Goal: Transaction & Acquisition: Purchase product/service

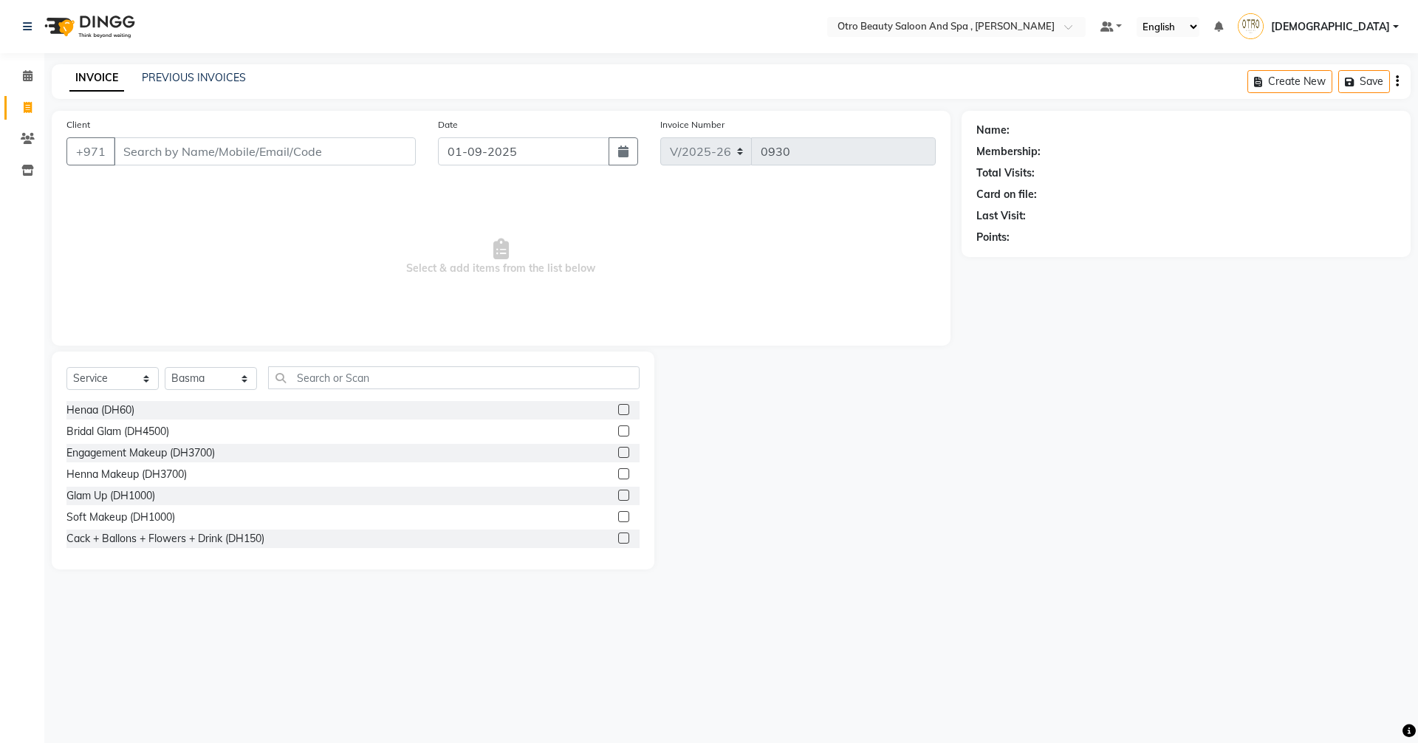
select select "8622"
select select "service"
select select "86184"
click at [449, 371] on input "text" at bounding box center [453, 377] width 371 height 23
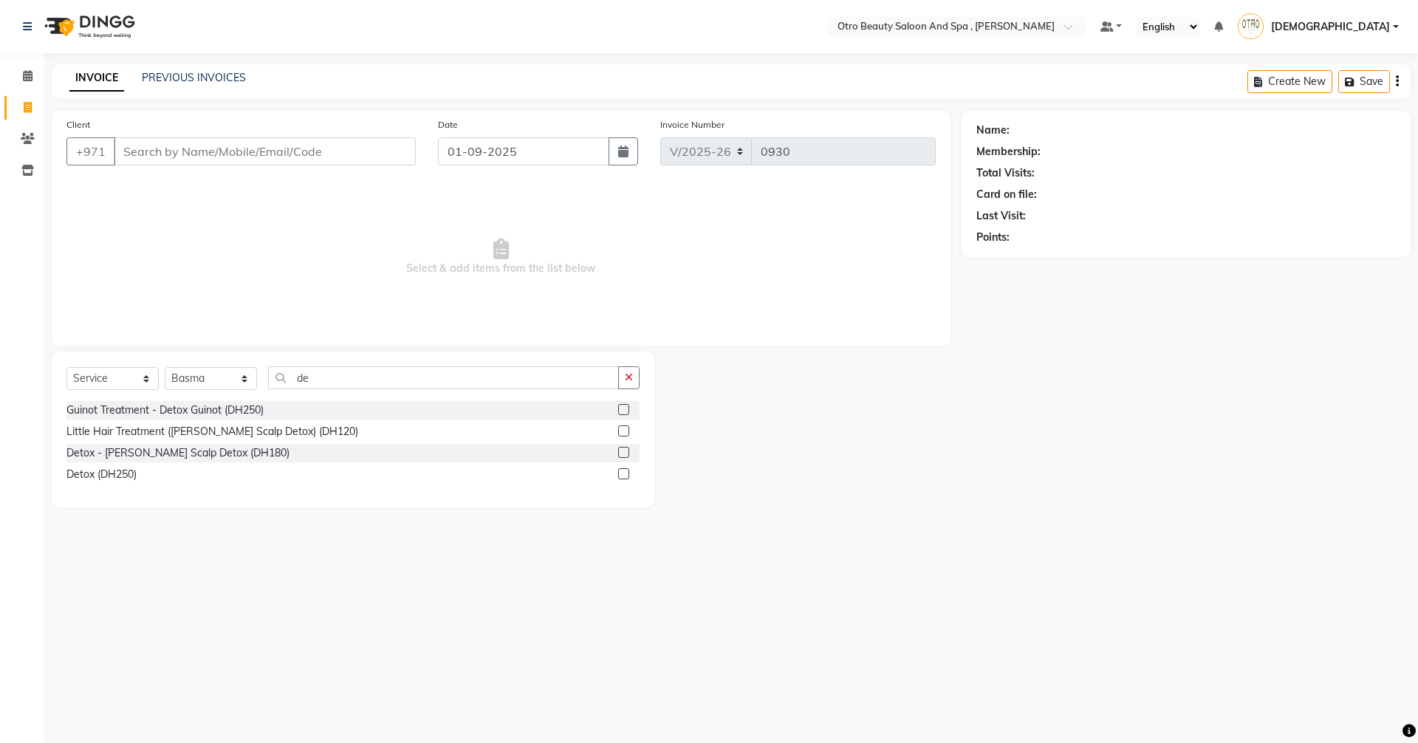
type input "d"
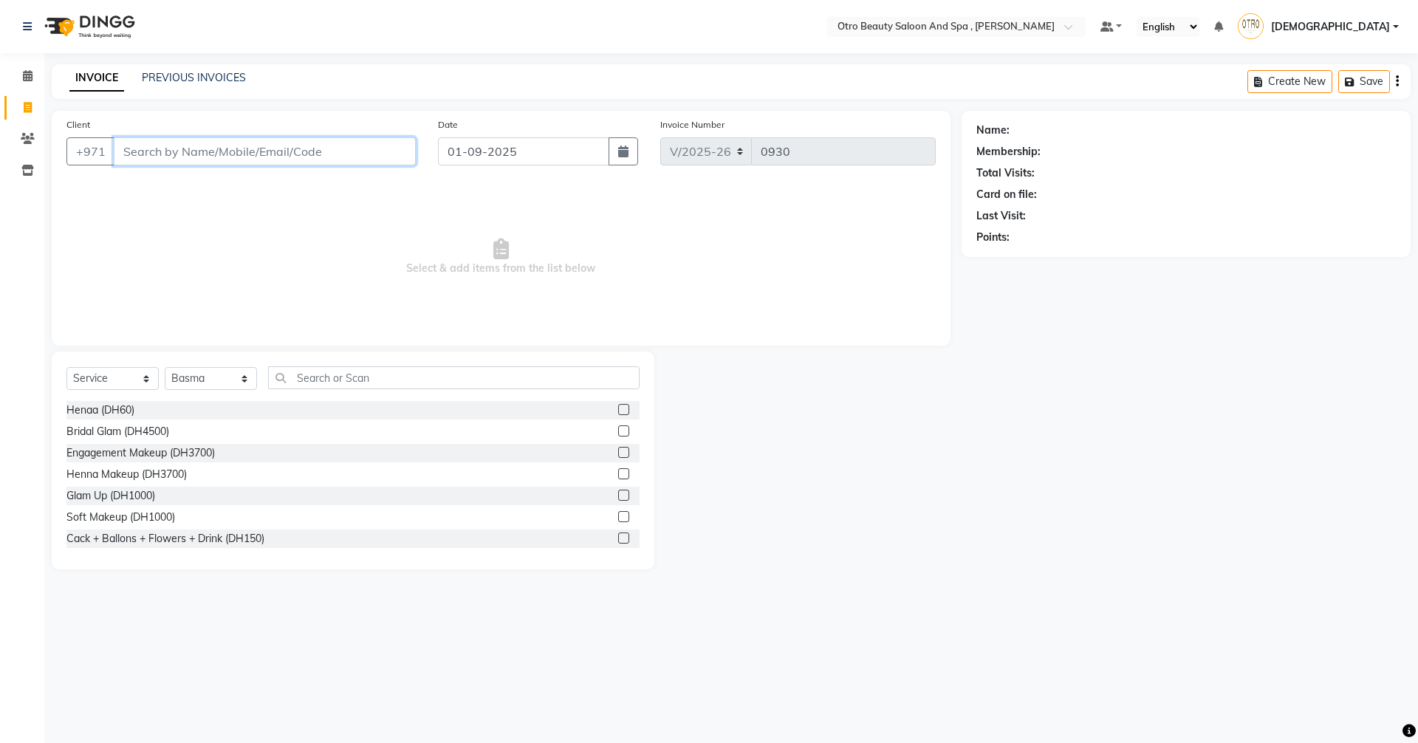
click at [247, 157] on input "Client" at bounding box center [265, 151] width 302 height 28
click at [143, 182] on span "Shouku" at bounding box center [151, 185] width 40 height 15
type input "50*****92"
click at [1383, 128] on icon at bounding box center [1384, 130] width 10 height 10
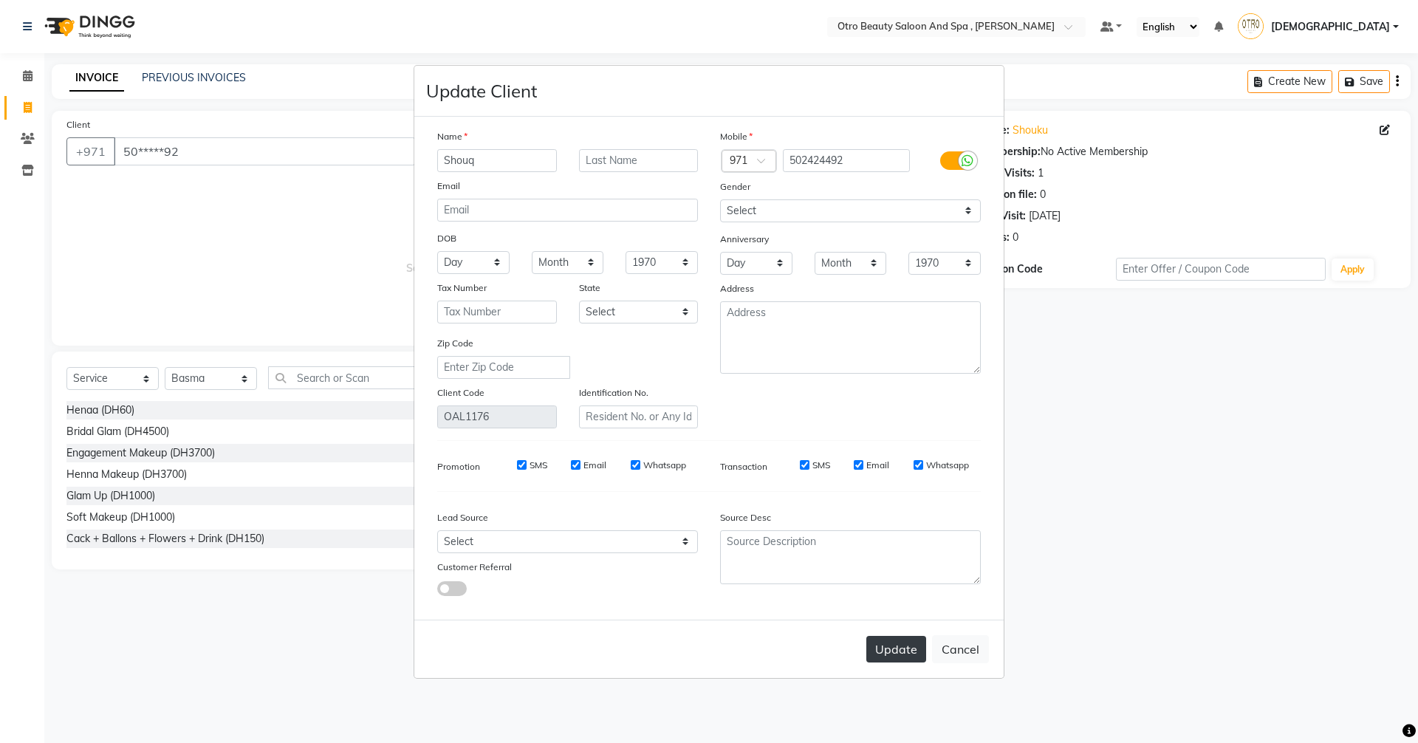
type input "Shouq"
click at [881, 651] on button "Update" at bounding box center [896, 649] width 60 height 27
select select
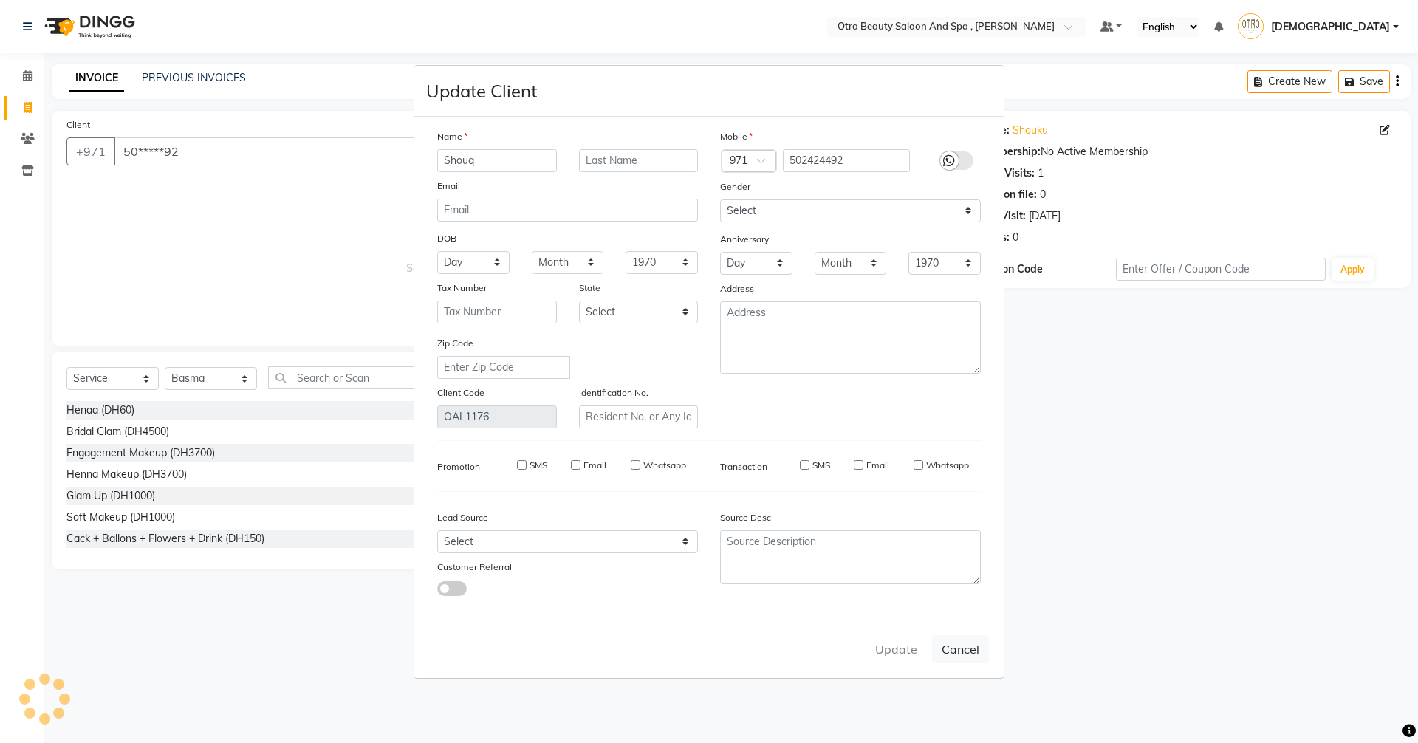
select select
checkbox input "false"
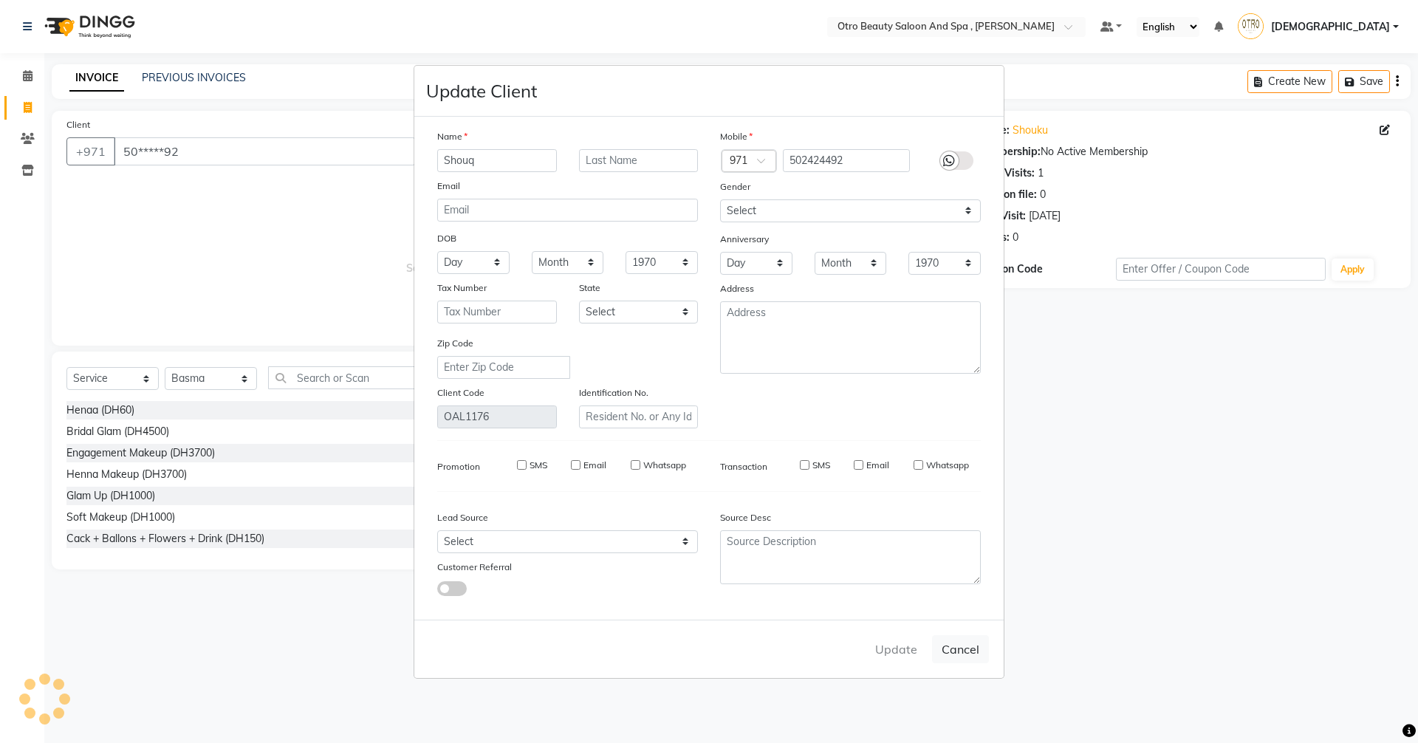
checkbox input "false"
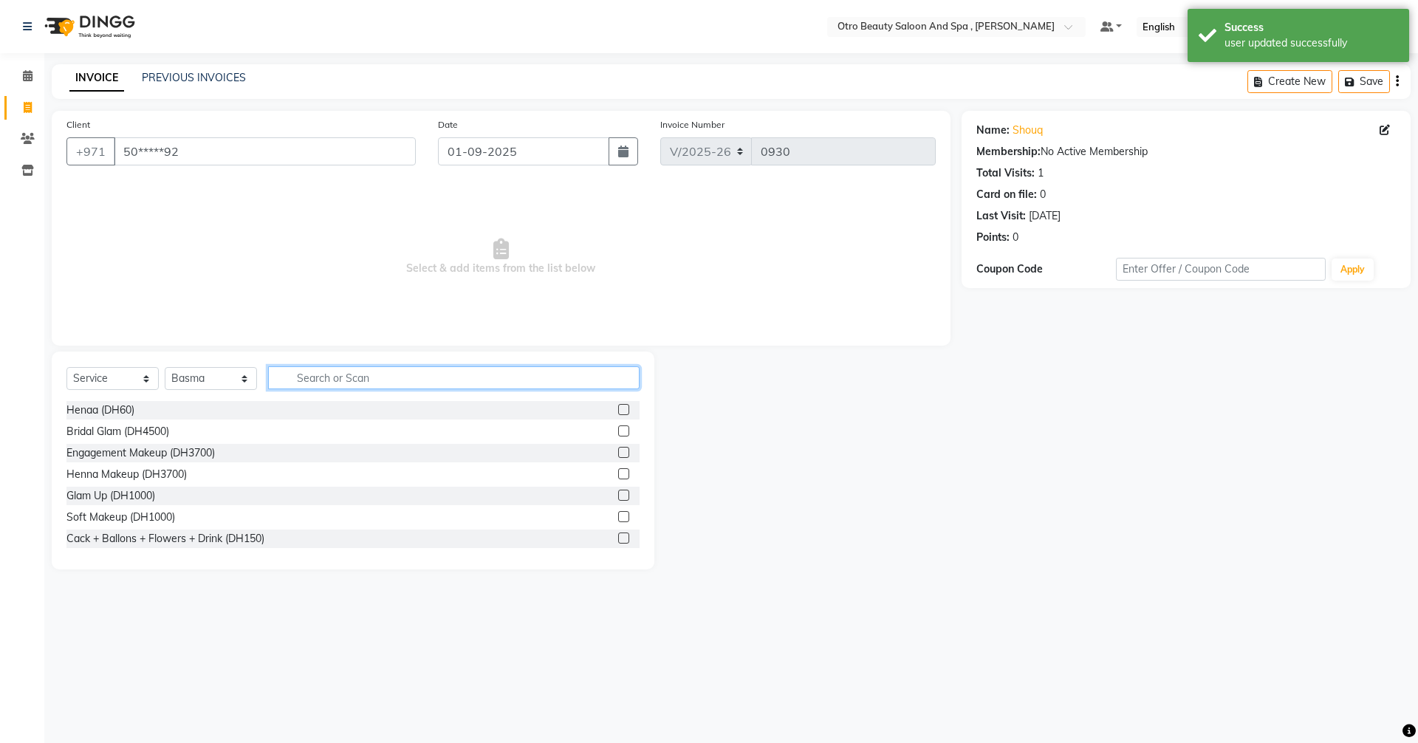
click at [312, 380] on input "text" at bounding box center [453, 377] width 371 height 23
drag, startPoint x: 246, startPoint y: 378, endPoint x: 241, endPoint y: 368, distance: 11.6
click at [246, 378] on select "Select Stylist [PERSON_NAME] [PERSON_NAME] Hera Karuna [PERSON_NAME] Mamita [PE…" at bounding box center [211, 378] width 92 height 23
select select "86535"
click at [165, 367] on select "Select Stylist [PERSON_NAME] [PERSON_NAME] Hera Karuna [PERSON_NAME] Mamita [PE…" at bounding box center [211, 378] width 92 height 23
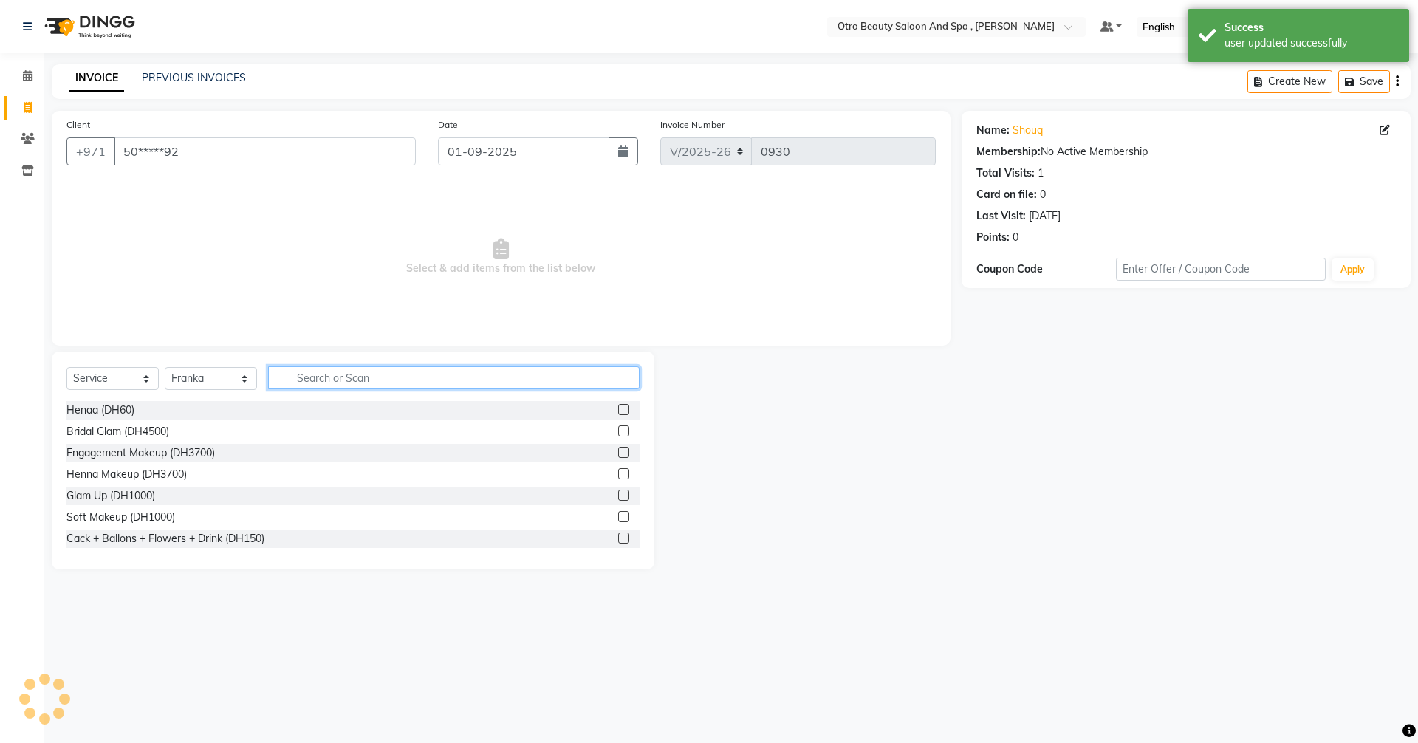
click at [328, 380] on input "text" at bounding box center [453, 377] width 371 height 23
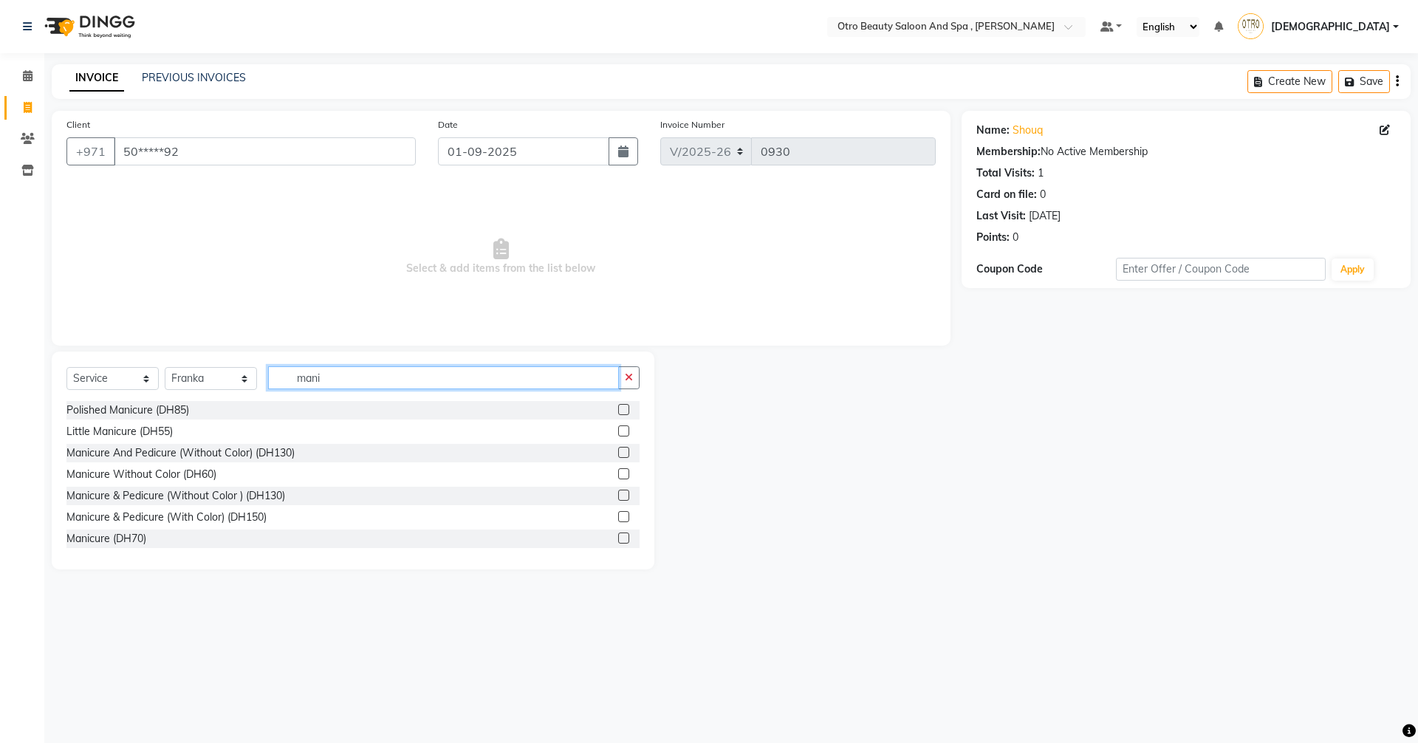
type input "mani"
click at [618, 497] on label at bounding box center [623, 495] width 11 height 11
click at [618, 497] on input "checkbox" at bounding box center [623, 496] width 10 height 10
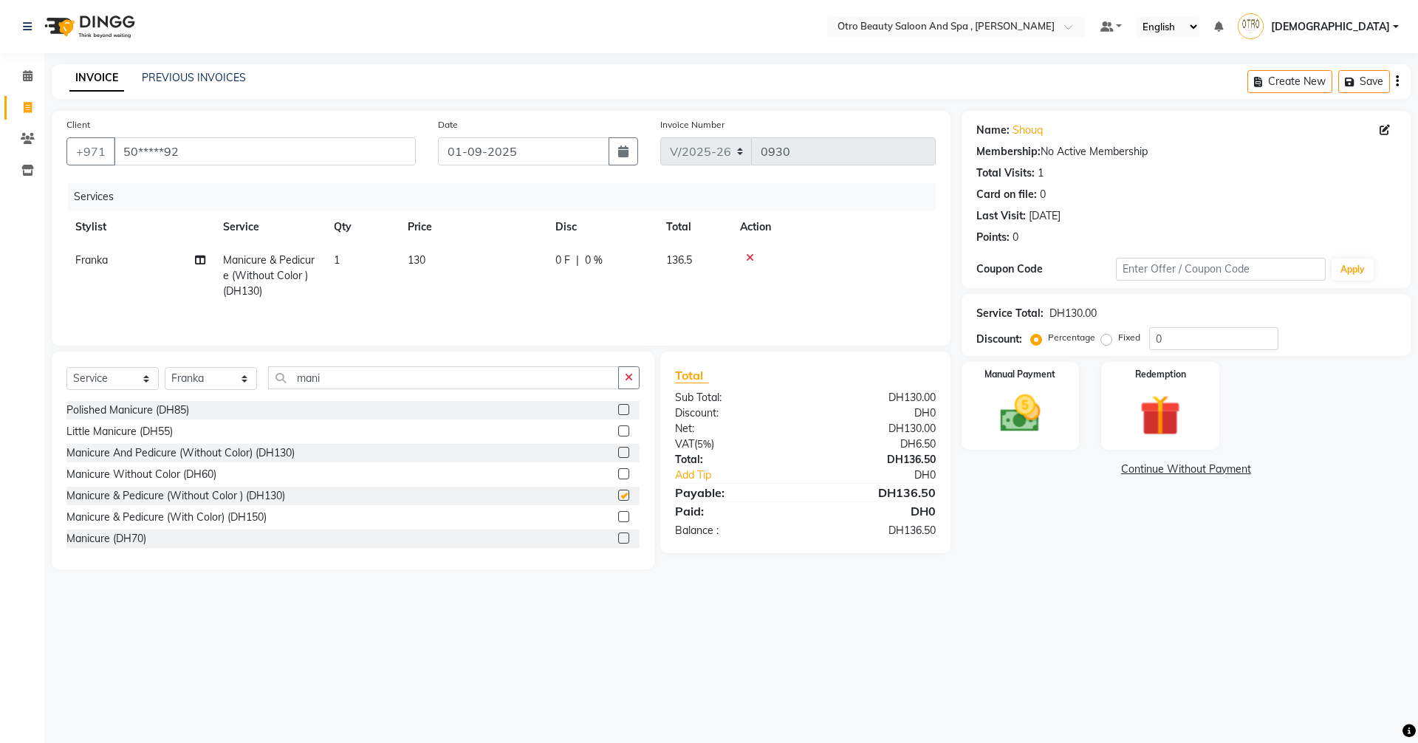
checkbox input "false"
click at [201, 258] on icon at bounding box center [200, 260] width 10 height 10
select select "86535"
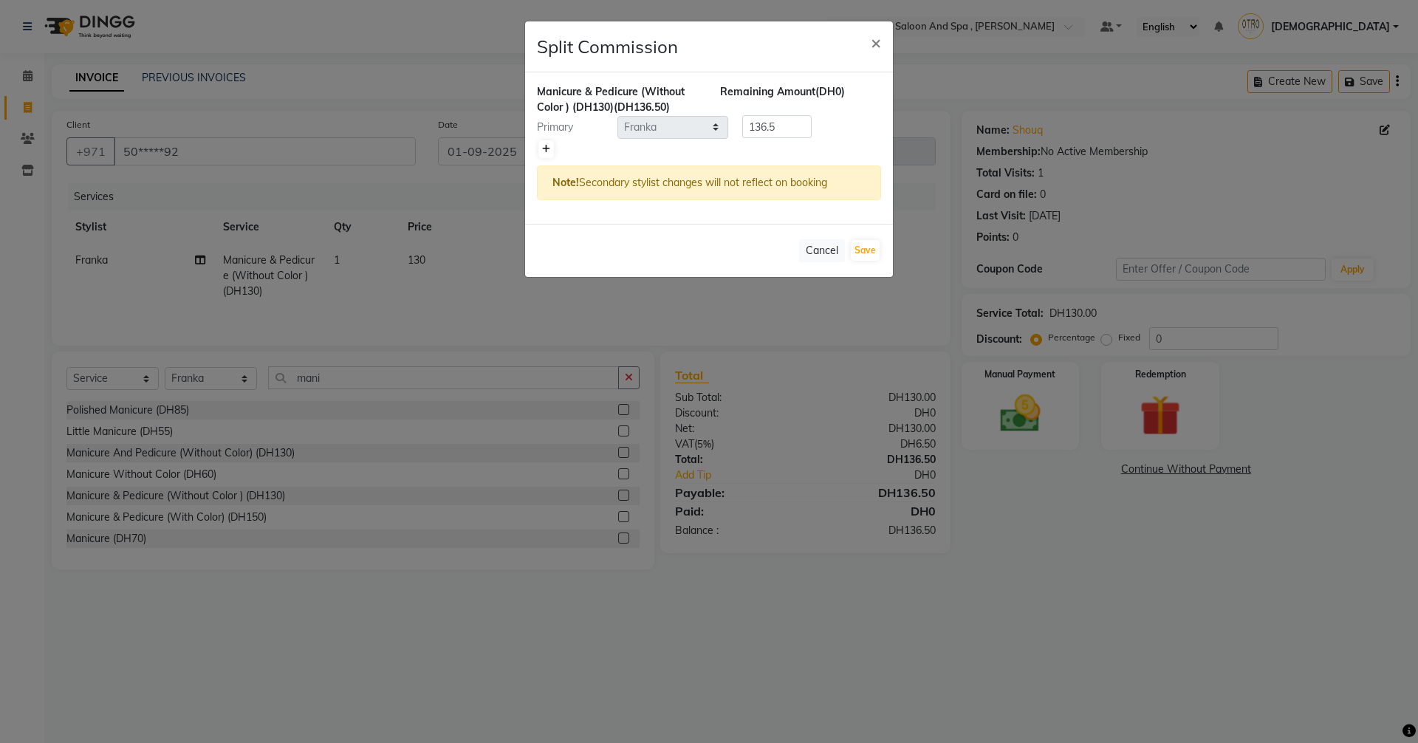
click at [540, 151] on link at bounding box center [546, 149] width 16 height 18
type input "68.25"
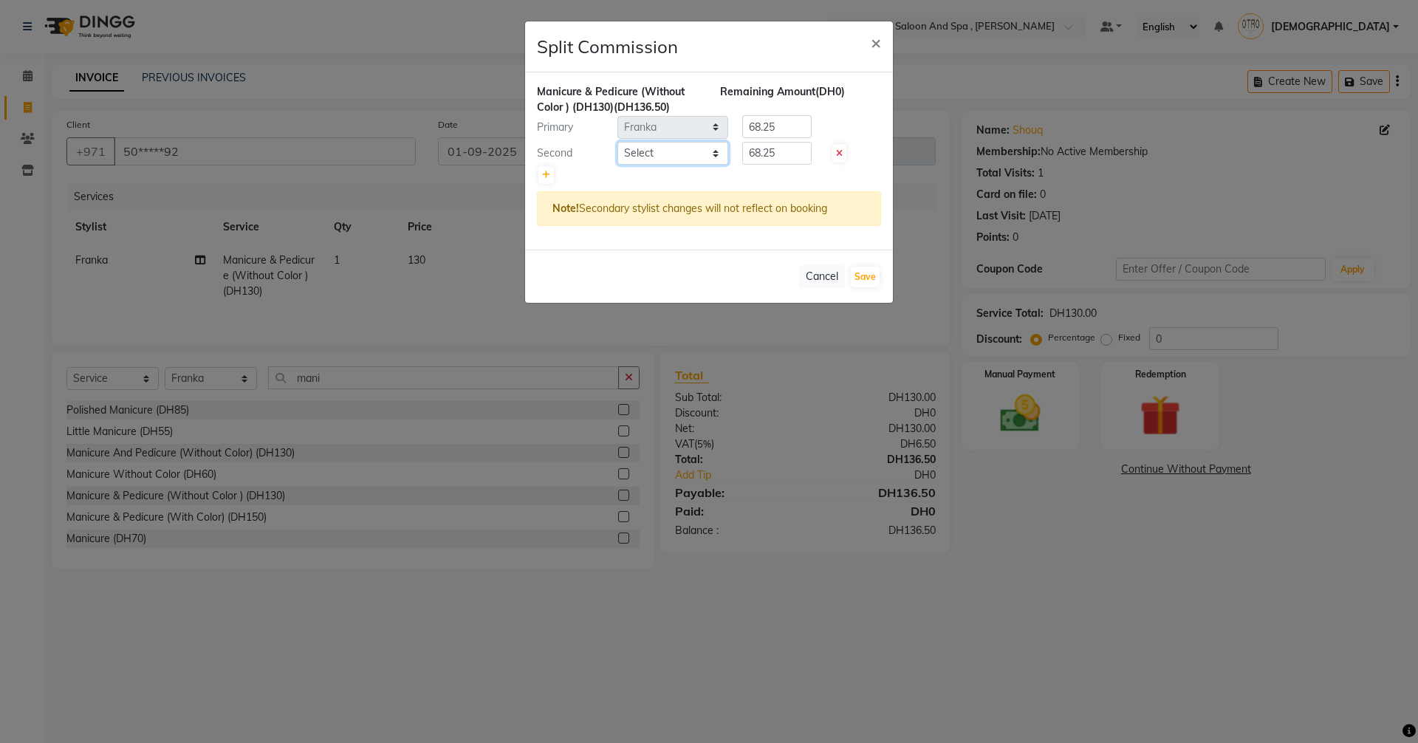
click at [716, 155] on select "Select [PERSON_NAME] [PERSON_NAME] Hera Karuna [PERSON_NAME] Mamita [PERSON_NAM…" at bounding box center [672, 153] width 111 height 23
select select "86539"
click at [617, 142] on select "Select [PERSON_NAME] [PERSON_NAME] Hera Karuna [PERSON_NAME] Mamita [PERSON_NAM…" at bounding box center [672, 153] width 111 height 23
click at [874, 277] on button "Save" at bounding box center [865, 277] width 29 height 21
select select "Select"
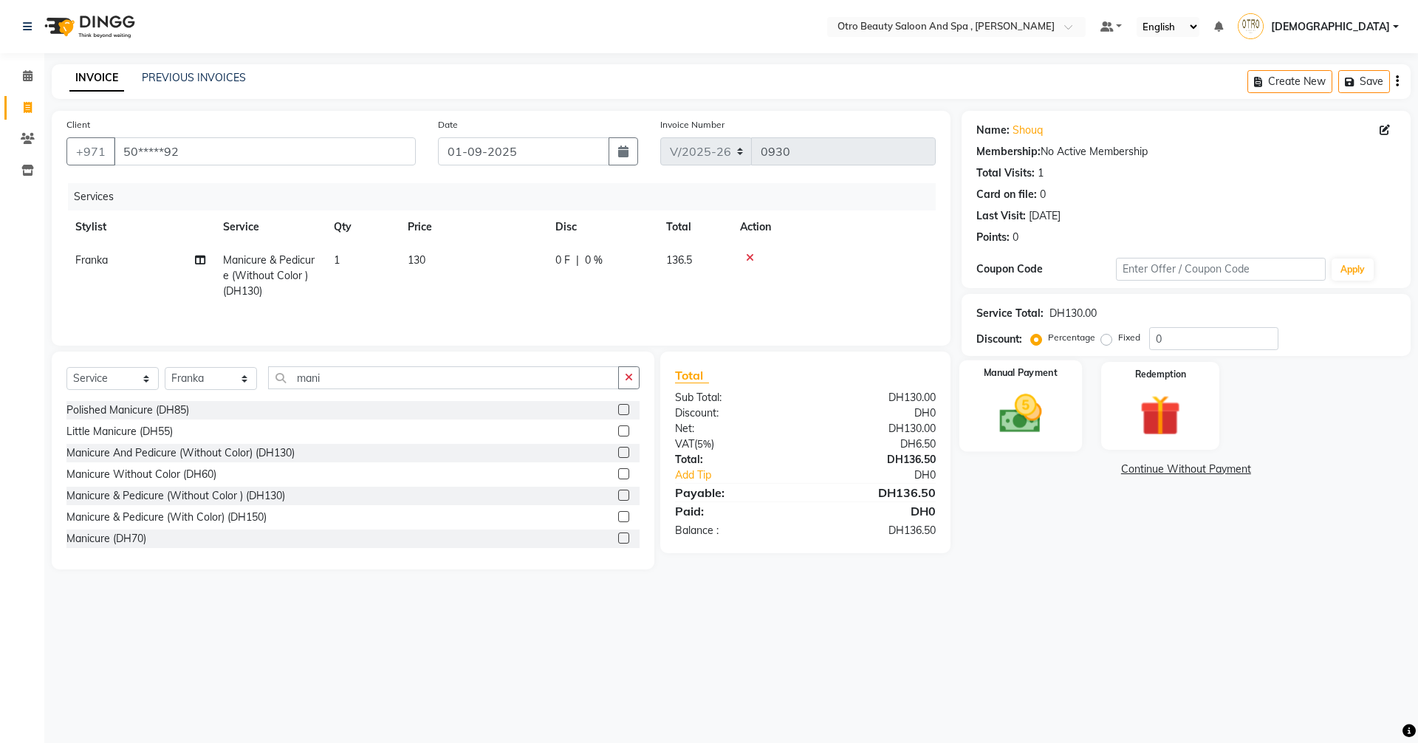
click at [1037, 391] on img at bounding box center [1020, 413] width 69 height 49
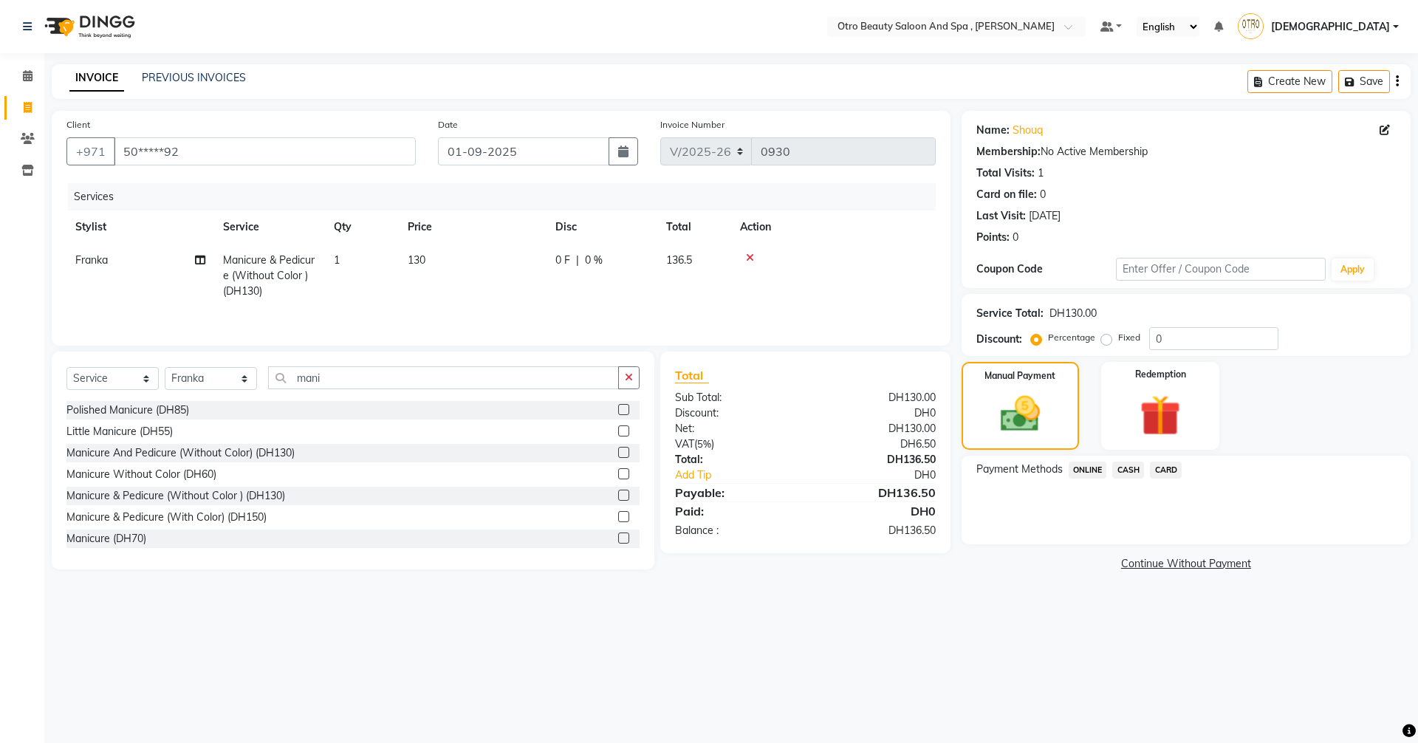
click at [1158, 468] on span "CARD" at bounding box center [1166, 470] width 32 height 17
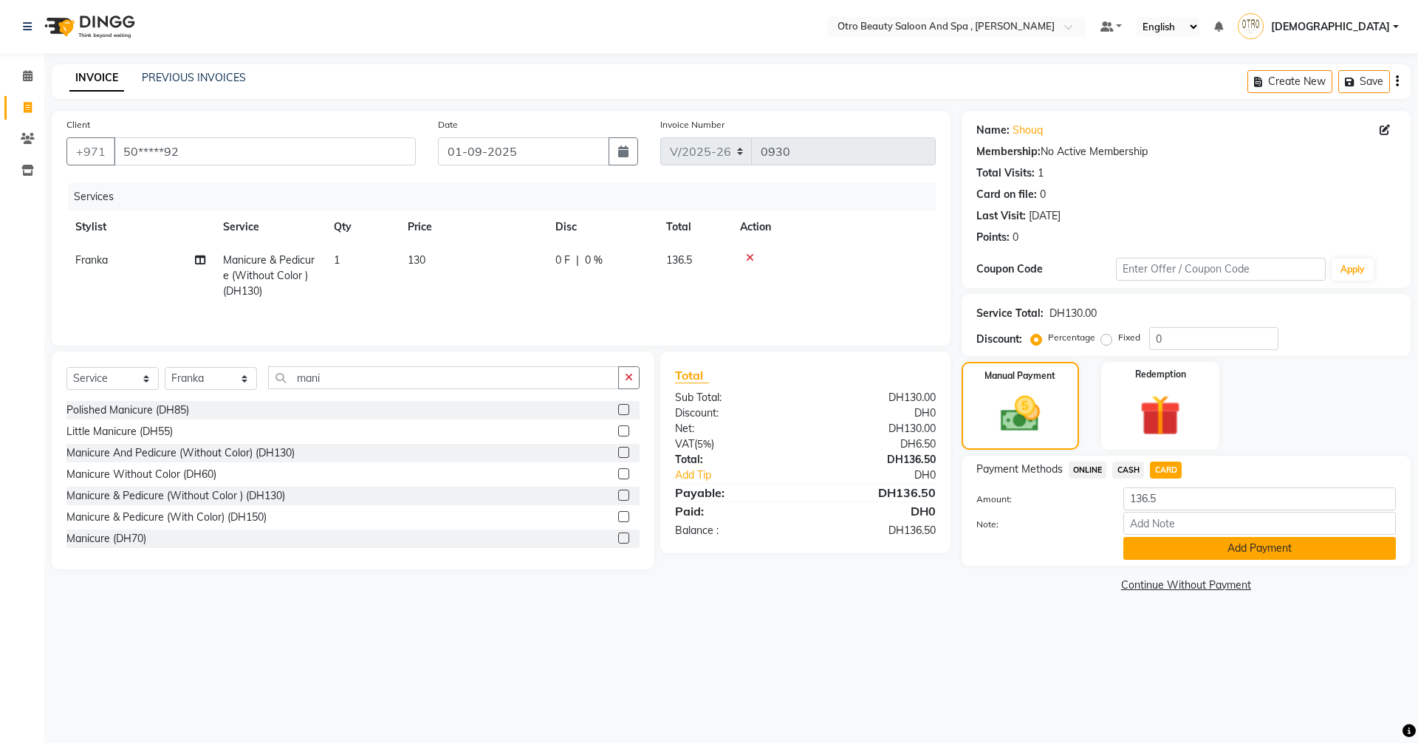
click at [1170, 549] on button "Add Payment" at bounding box center [1259, 548] width 272 height 23
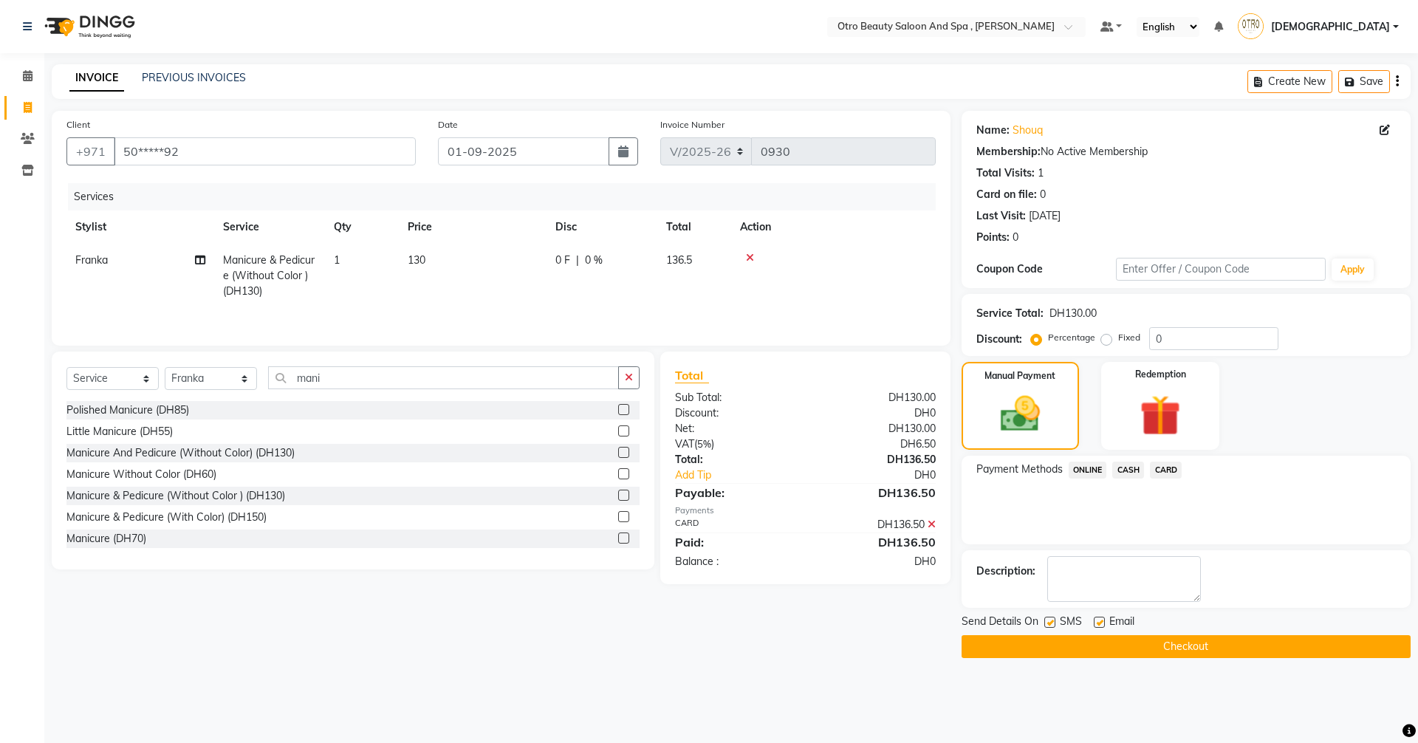
click at [1176, 649] on button "Checkout" at bounding box center [1185, 646] width 449 height 23
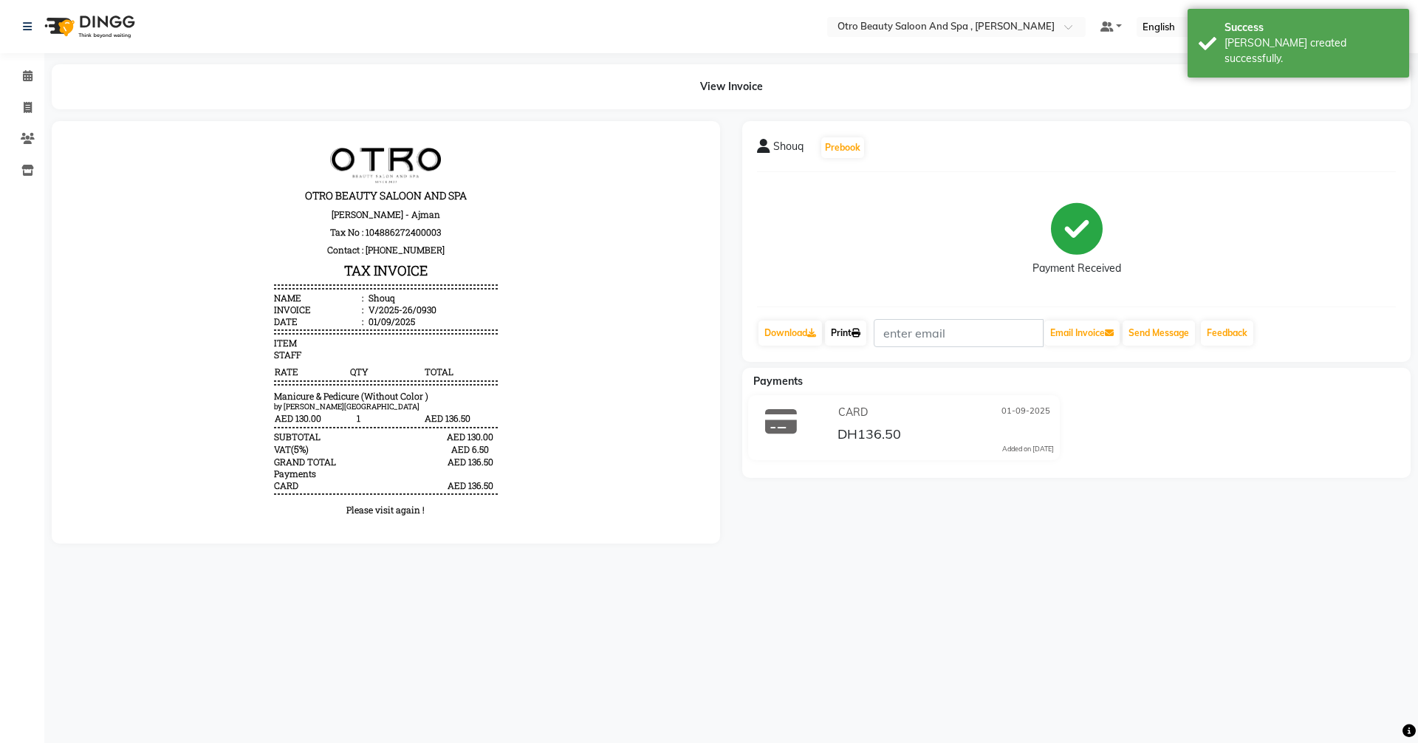
click at [858, 338] on link "Print" at bounding box center [845, 332] width 41 height 25
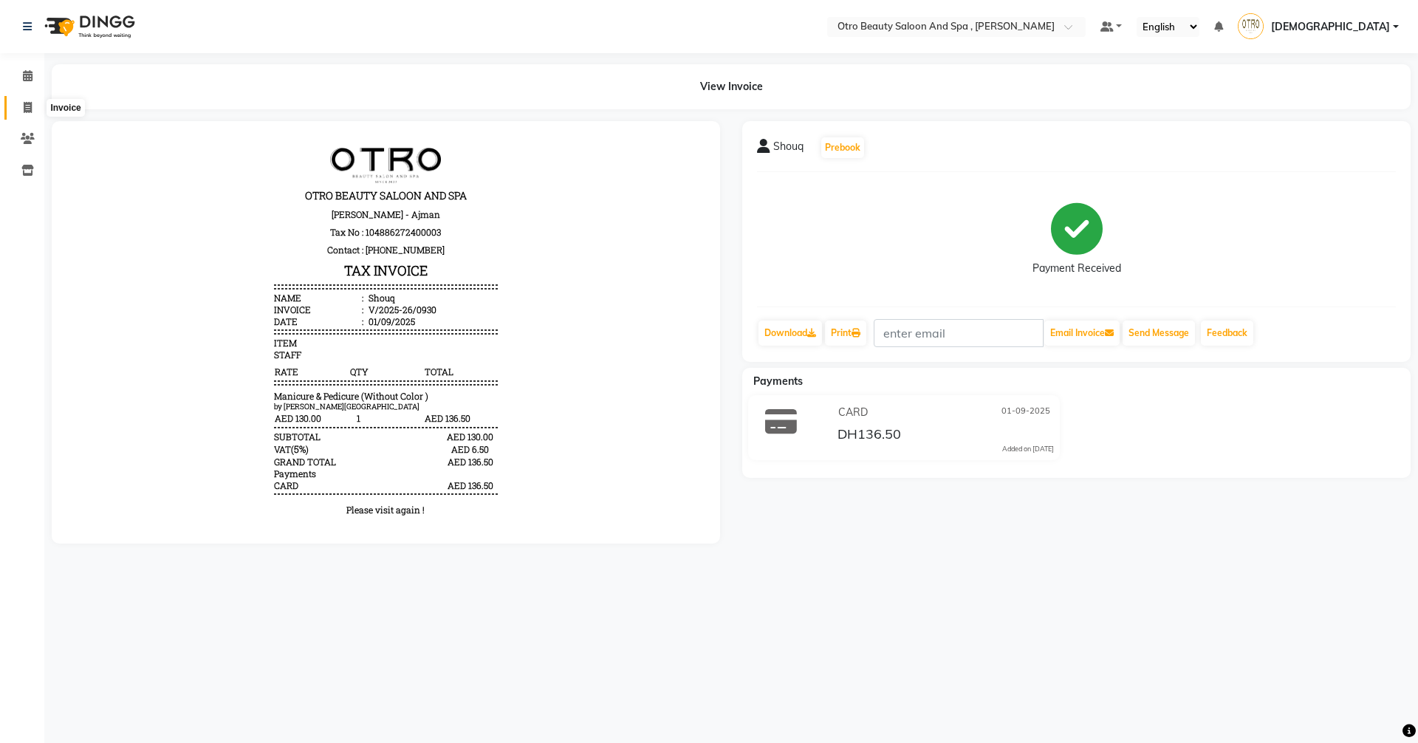
click at [29, 106] on icon at bounding box center [28, 107] width 8 height 11
select select "service"
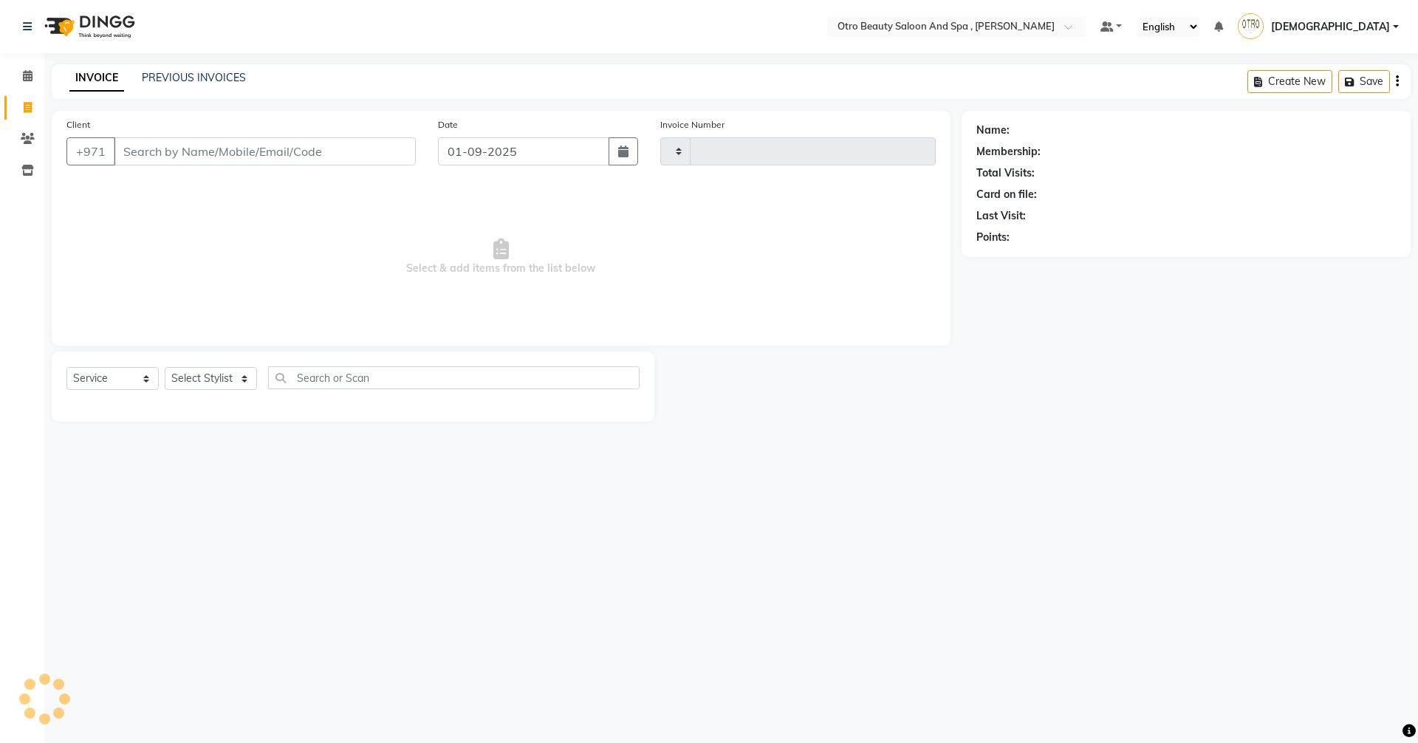
type input "0931"
select select "8622"
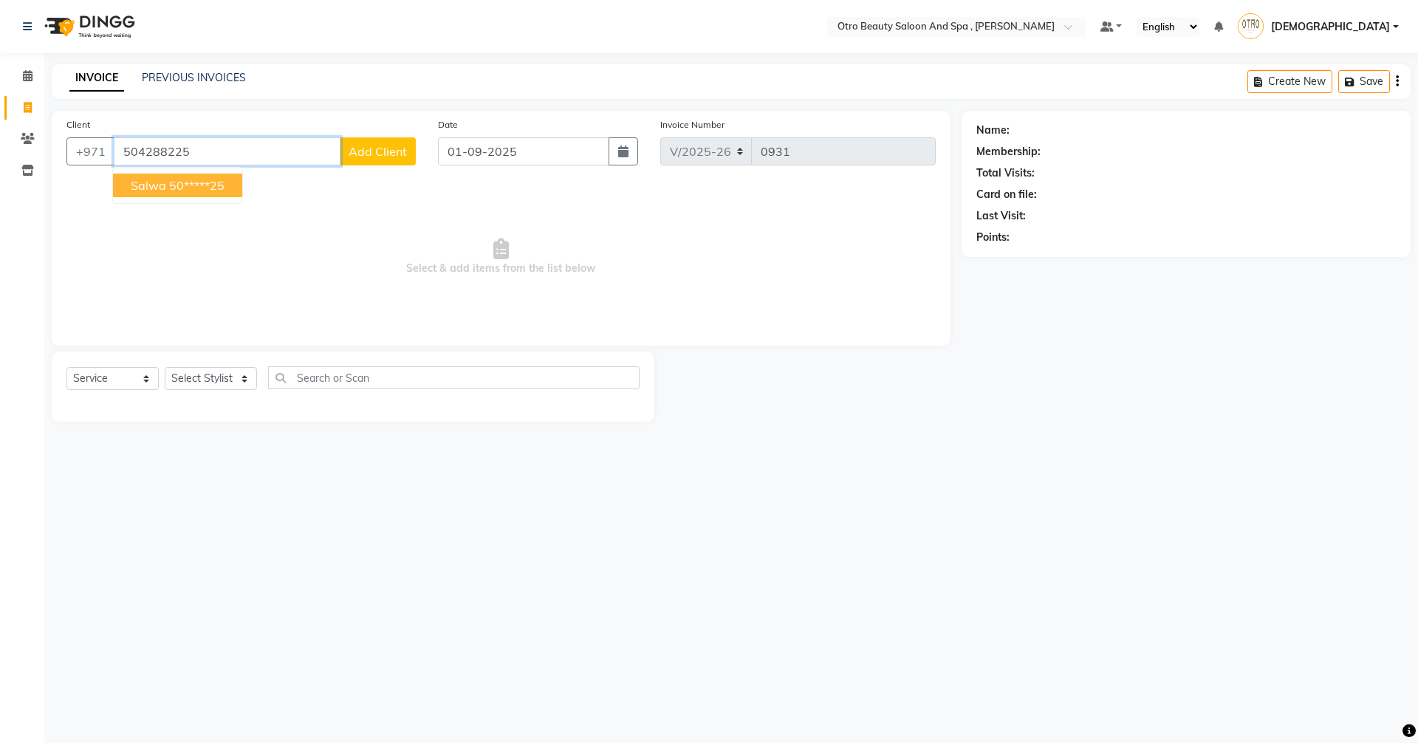
type input "504288225"
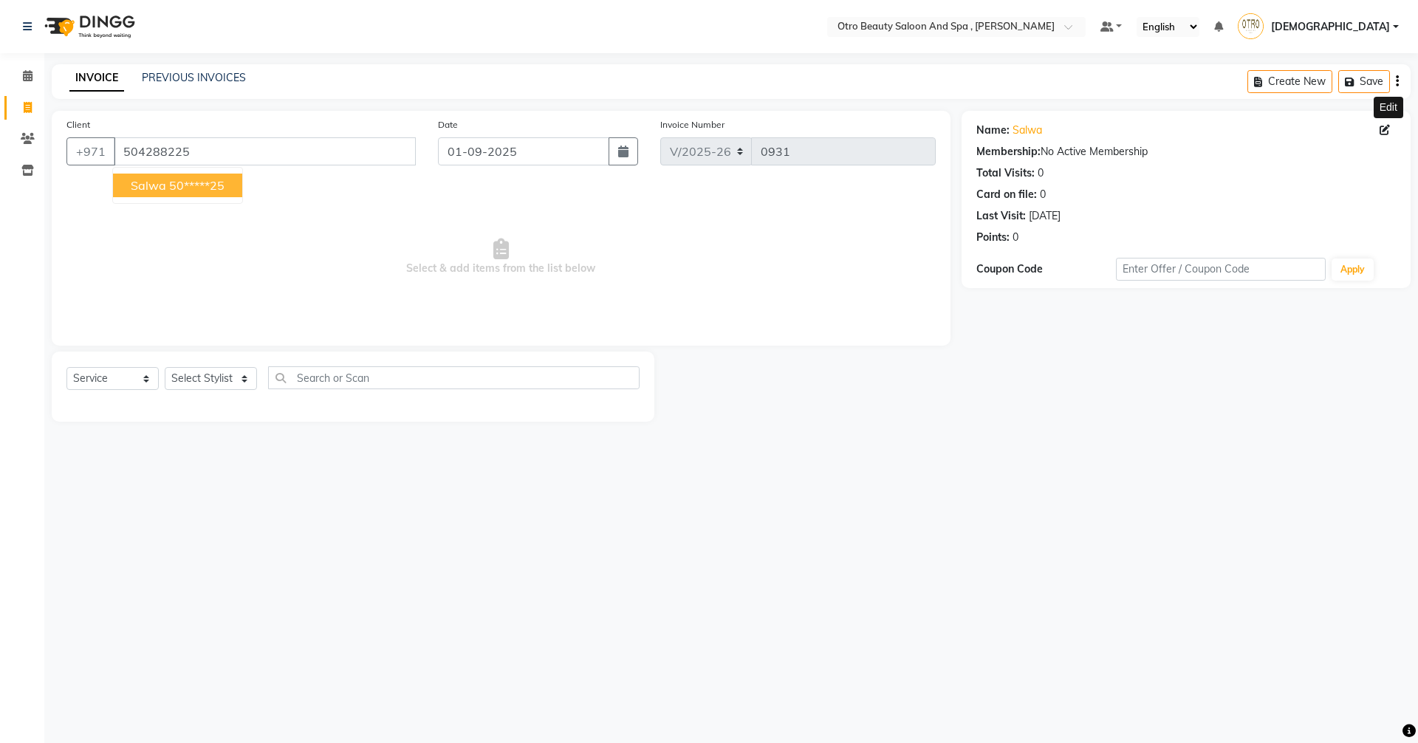
drag, startPoint x: 1387, startPoint y: 127, endPoint x: 1380, endPoint y: 124, distance: 8.0
click at [1385, 126] on icon at bounding box center [1384, 130] width 10 height 10
select select "[DEMOGRAPHIC_DATA]"
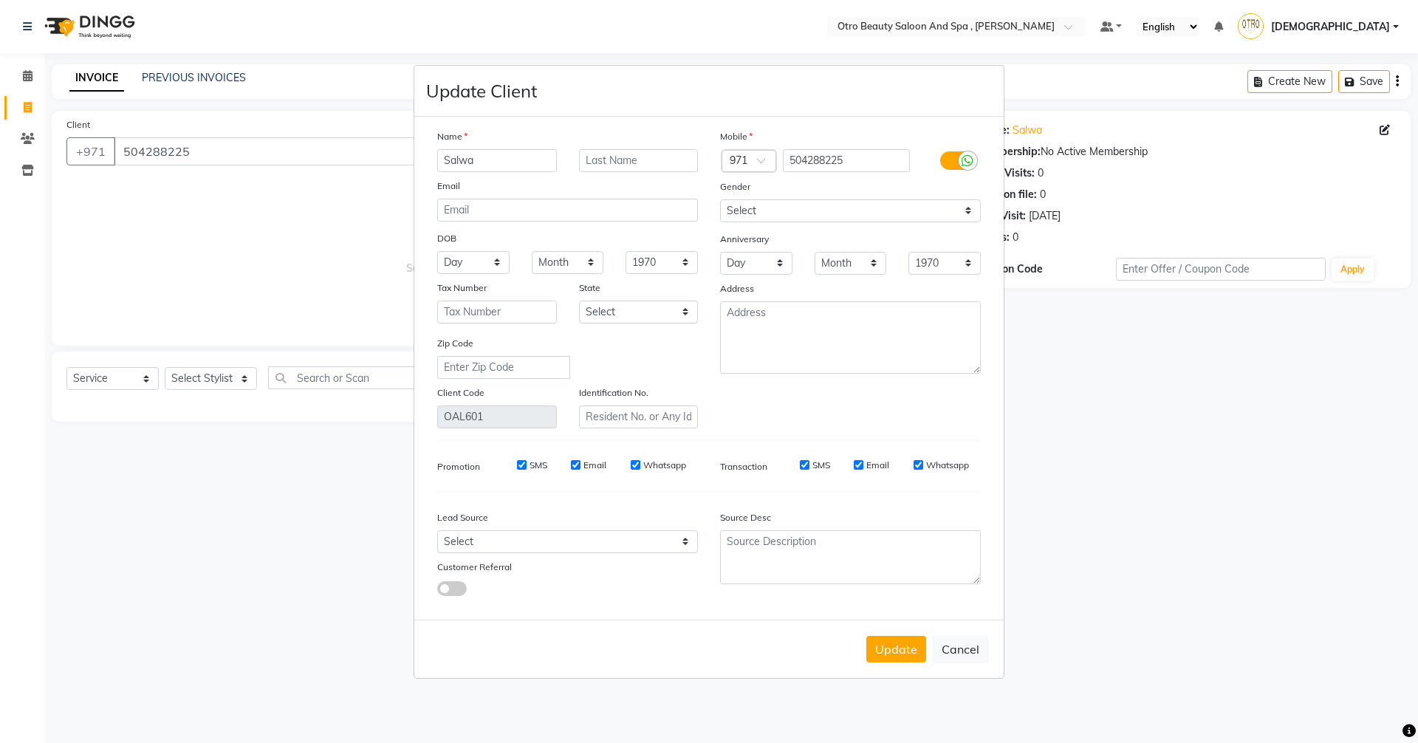
click at [503, 162] on input "Salwa" at bounding box center [497, 160] width 120 height 23
type input "S"
type input "hassa"
click at [879, 645] on button "Update" at bounding box center [896, 649] width 60 height 27
type input "50*****25"
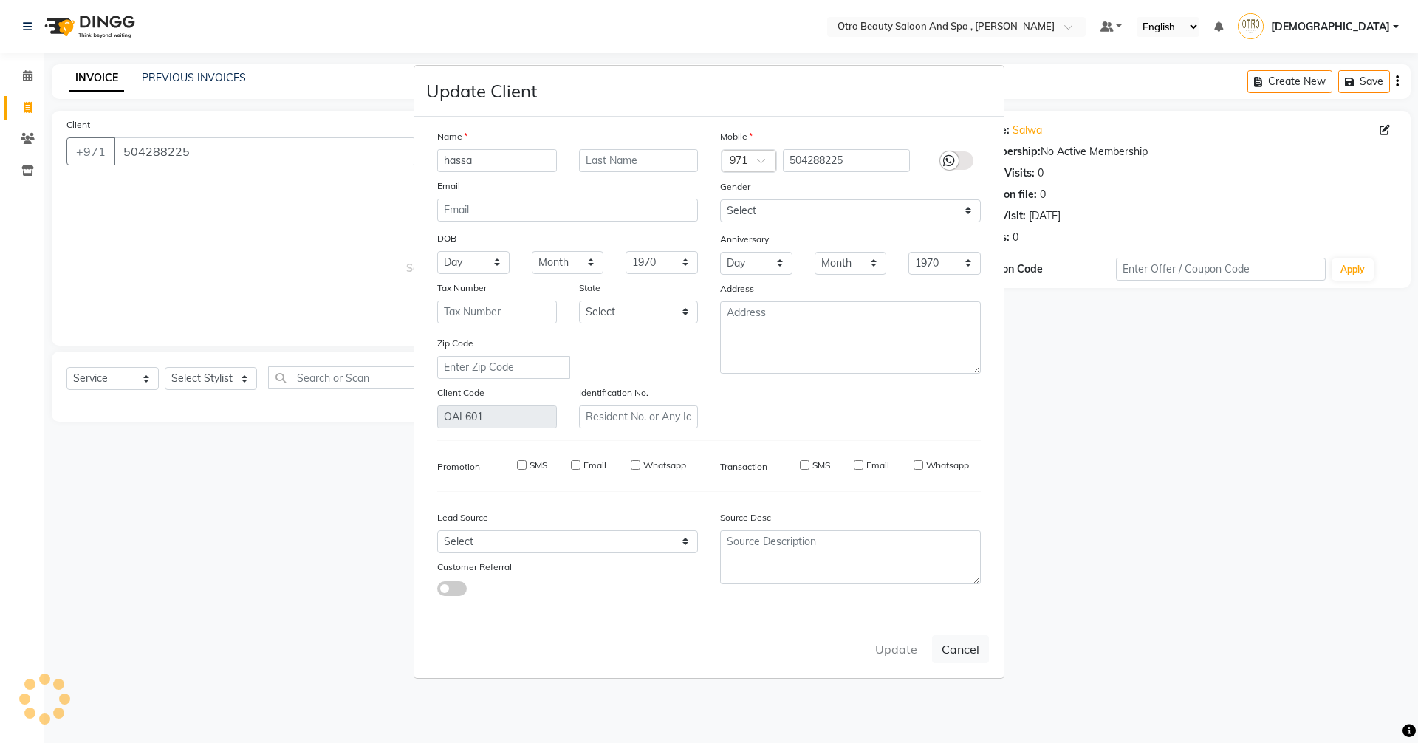
select select
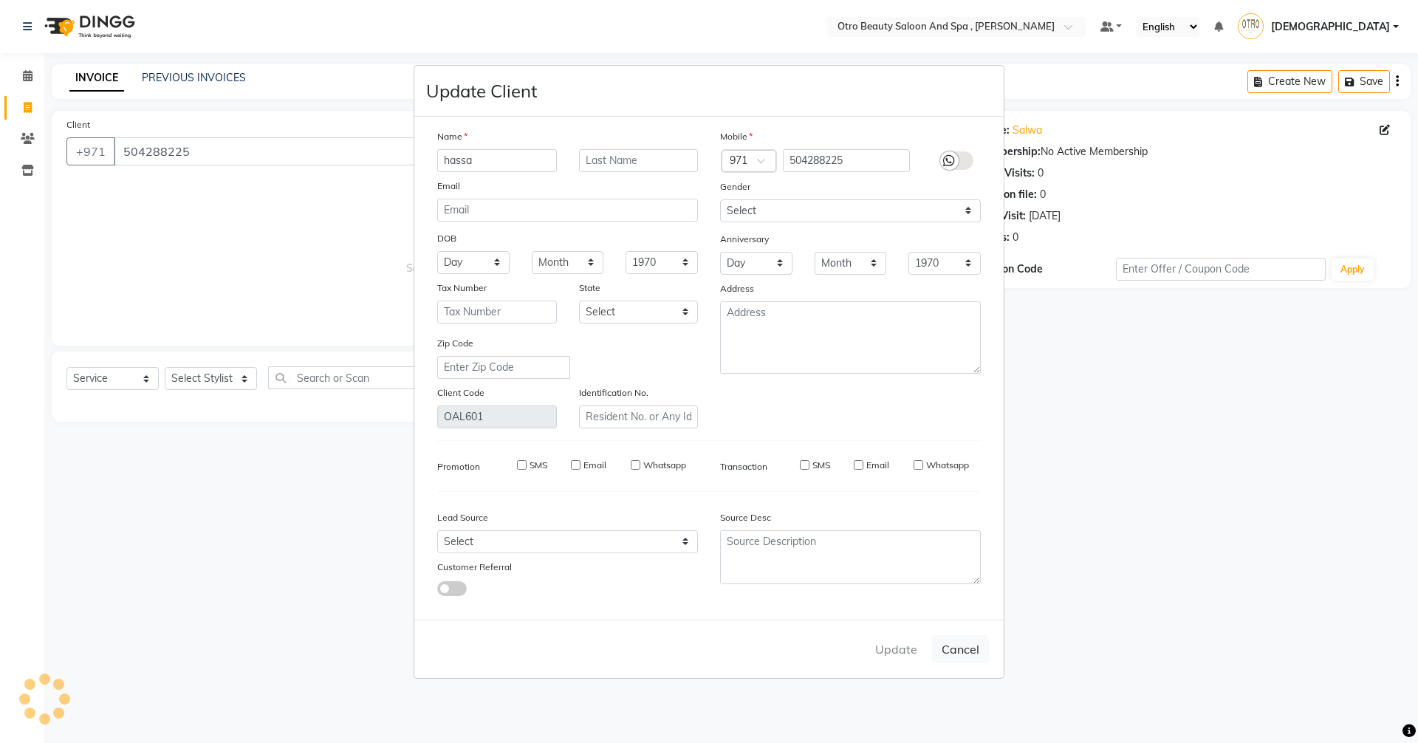
select select
checkbox input "false"
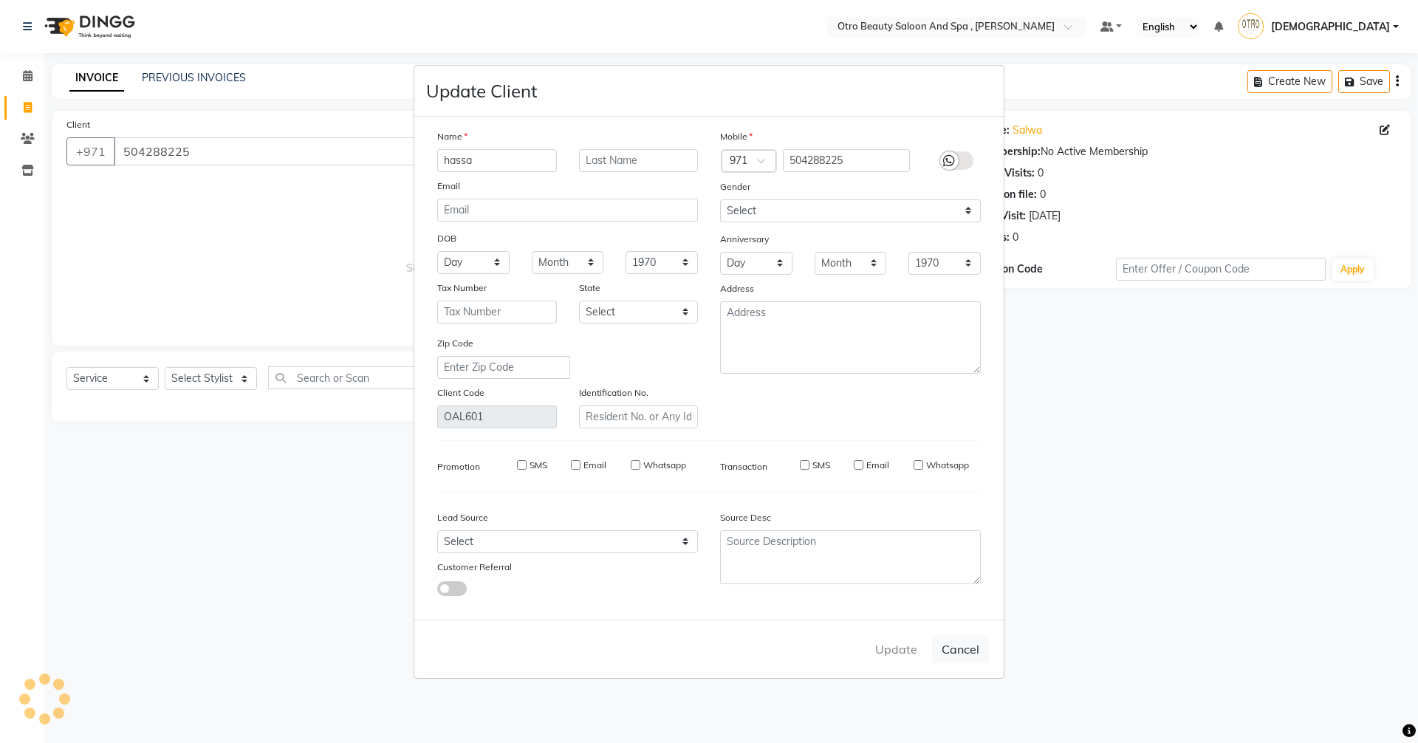
checkbox input "false"
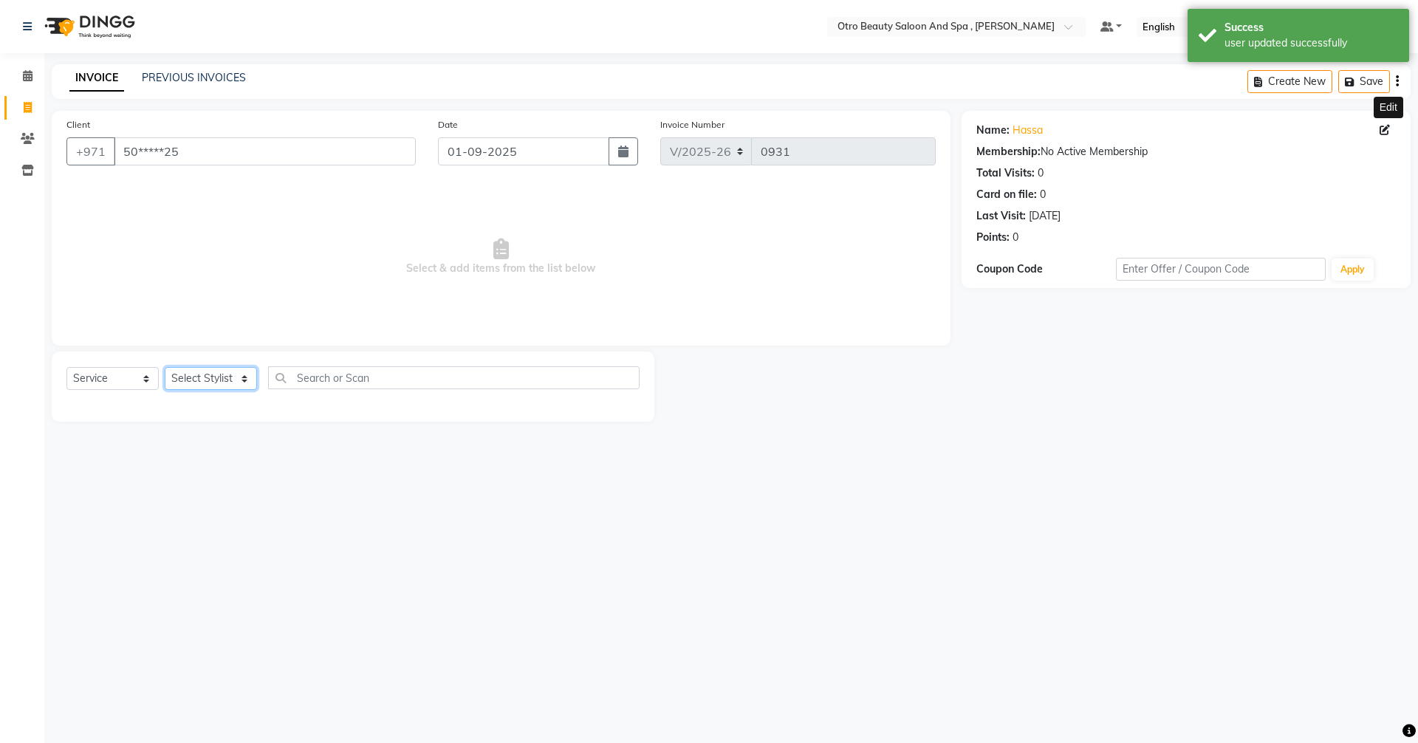
click at [243, 382] on select "Select Stylist [PERSON_NAME] [PERSON_NAME] Hera Karuna [PERSON_NAME] Mamita [PE…" at bounding box center [211, 378] width 92 height 23
select select "86184"
click at [165, 367] on select "Select Stylist [PERSON_NAME] [PERSON_NAME] Hera Karuna [PERSON_NAME] Mamita [PE…" at bounding box center [211, 378] width 92 height 23
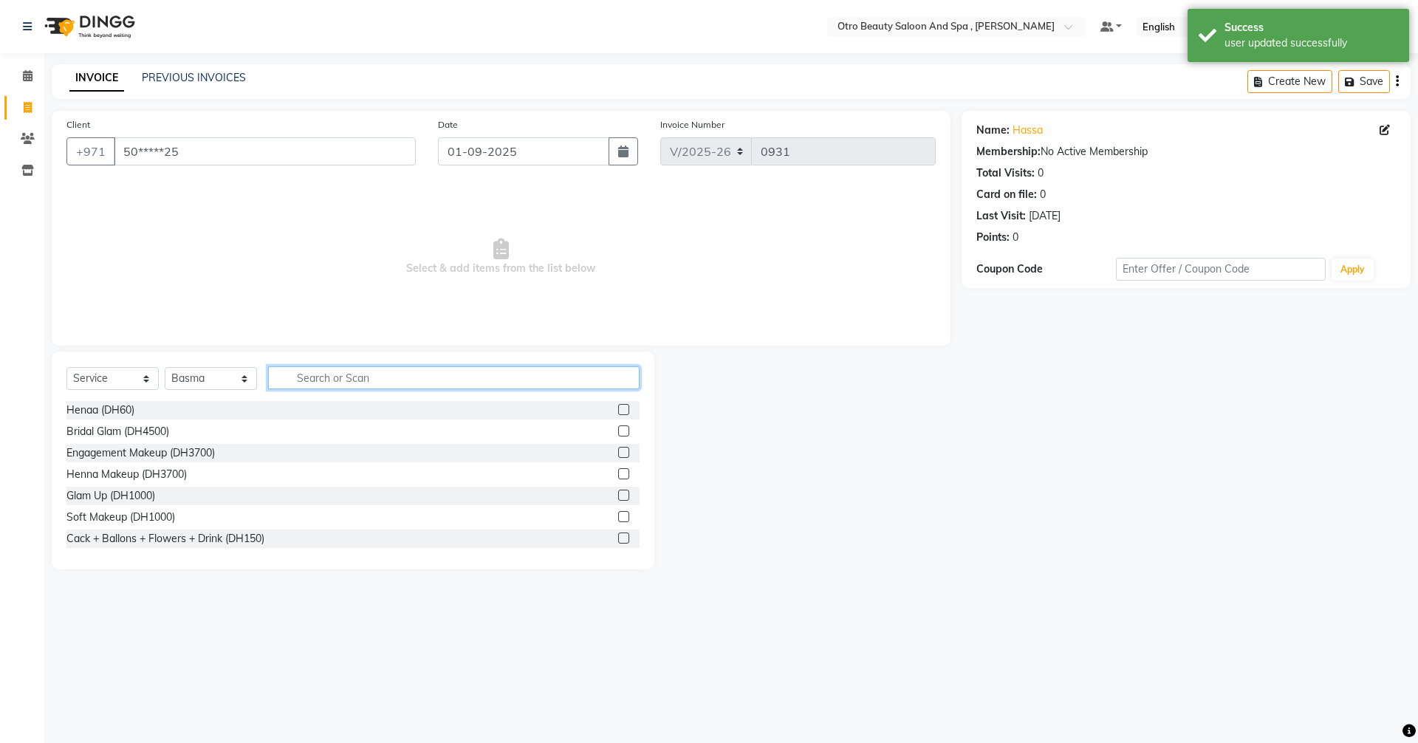
click at [332, 373] on input "text" at bounding box center [453, 377] width 371 height 23
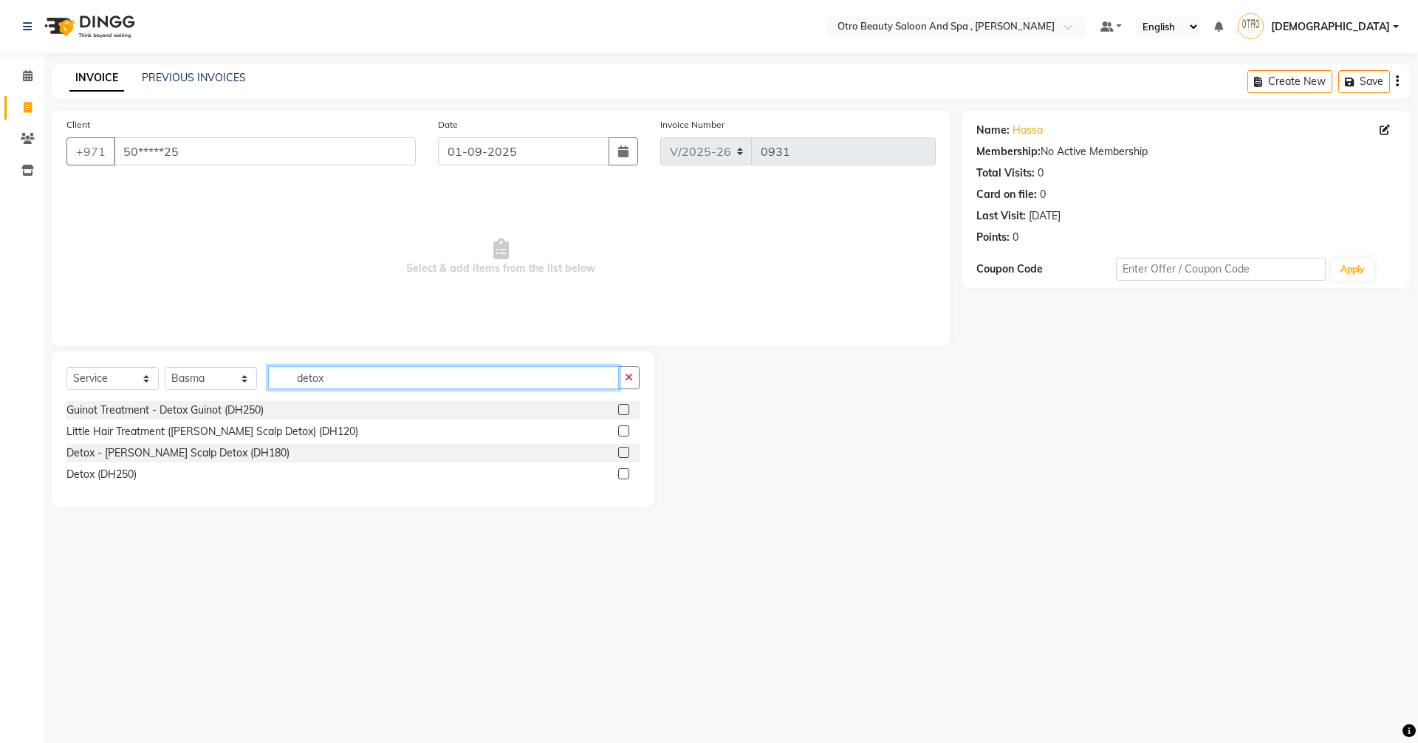
type input "detox"
click at [620, 451] on label at bounding box center [623, 452] width 11 height 11
click at [620, 451] on input "checkbox" at bounding box center [623, 453] width 10 height 10
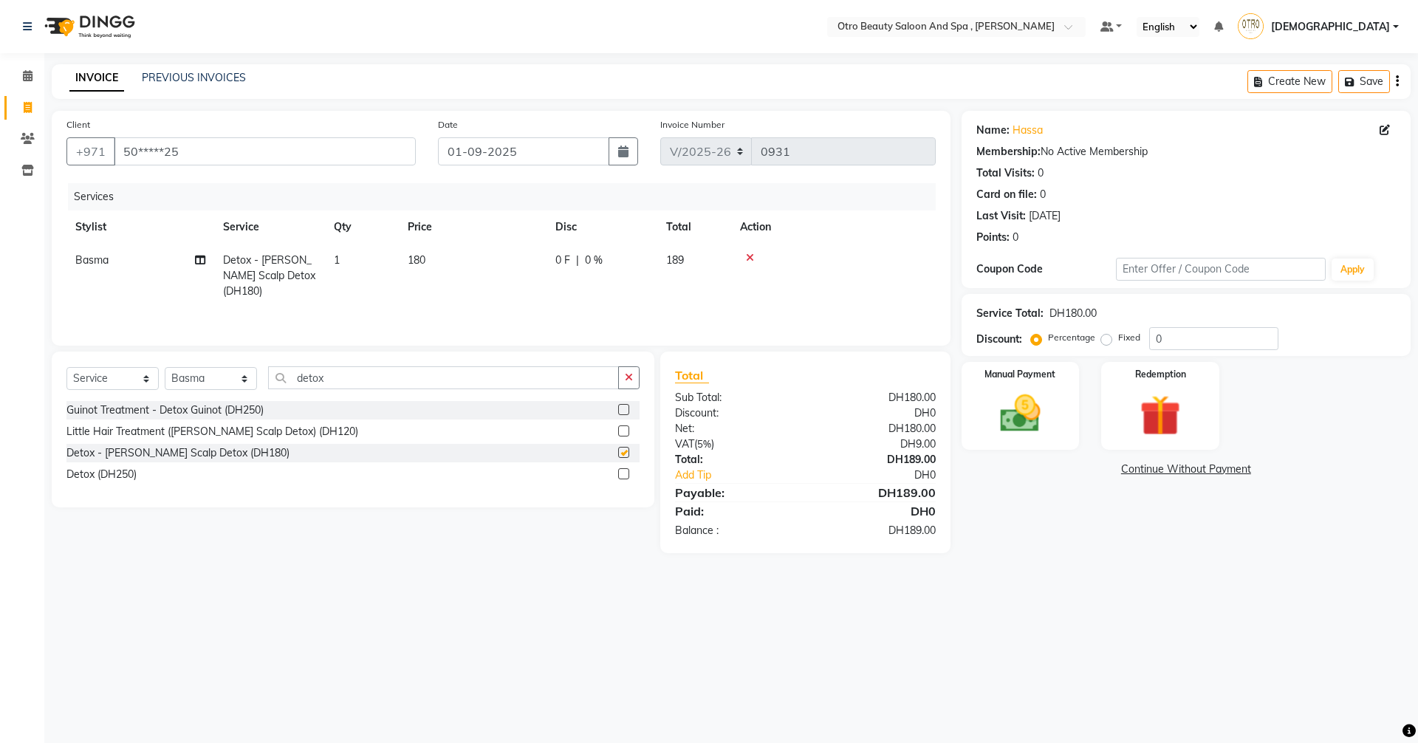
checkbox input "false"
click at [1034, 403] on img at bounding box center [1020, 413] width 69 height 49
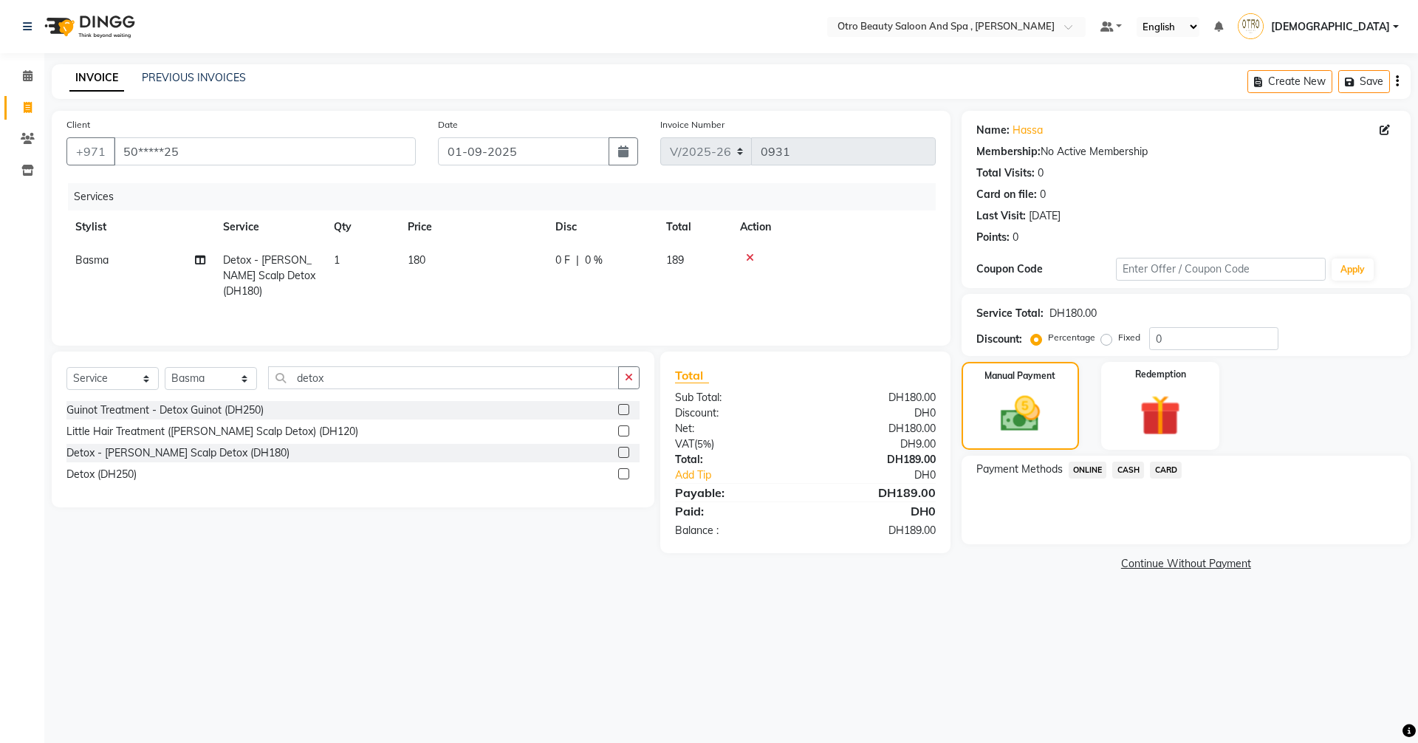
click at [1163, 469] on span "CARD" at bounding box center [1166, 470] width 32 height 17
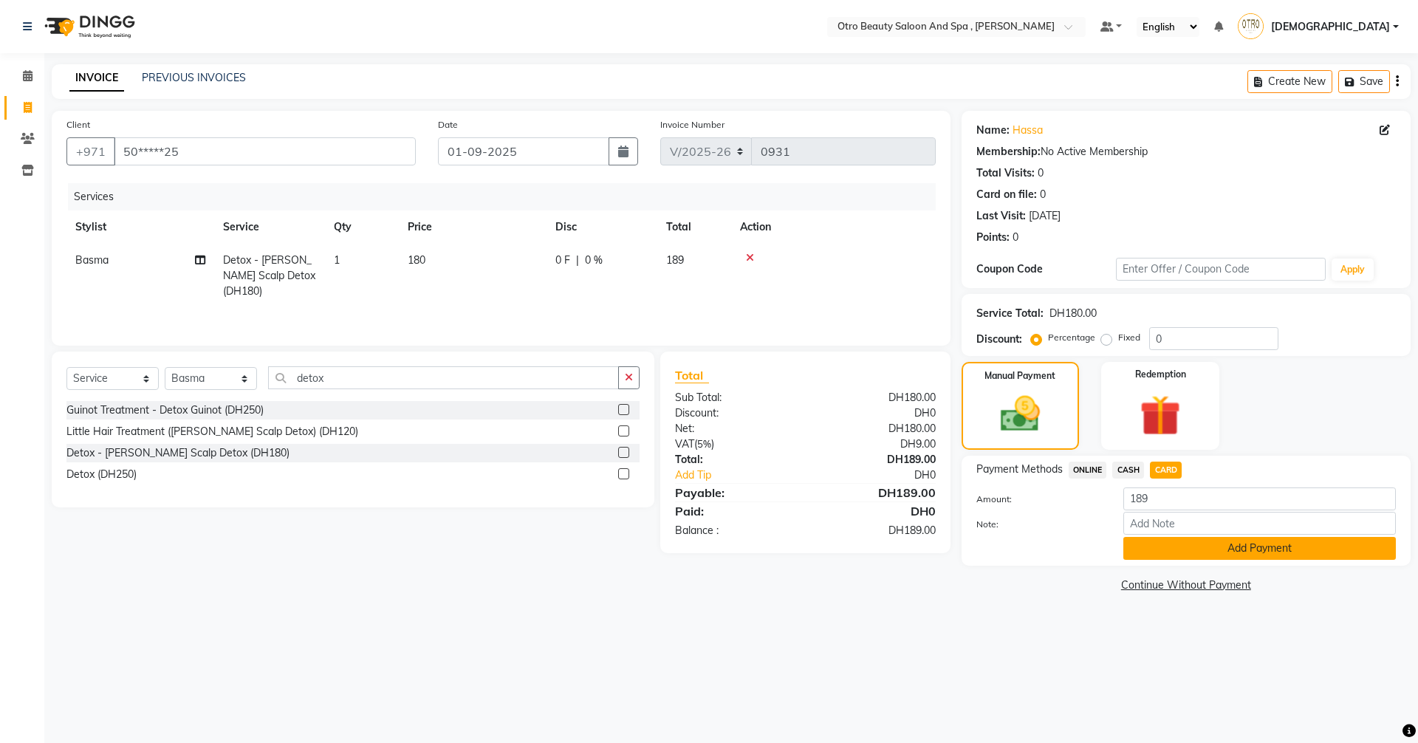
click at [1229, 551] on button "Add Payment" at bounding box center [1259, 548] width 272 height 23
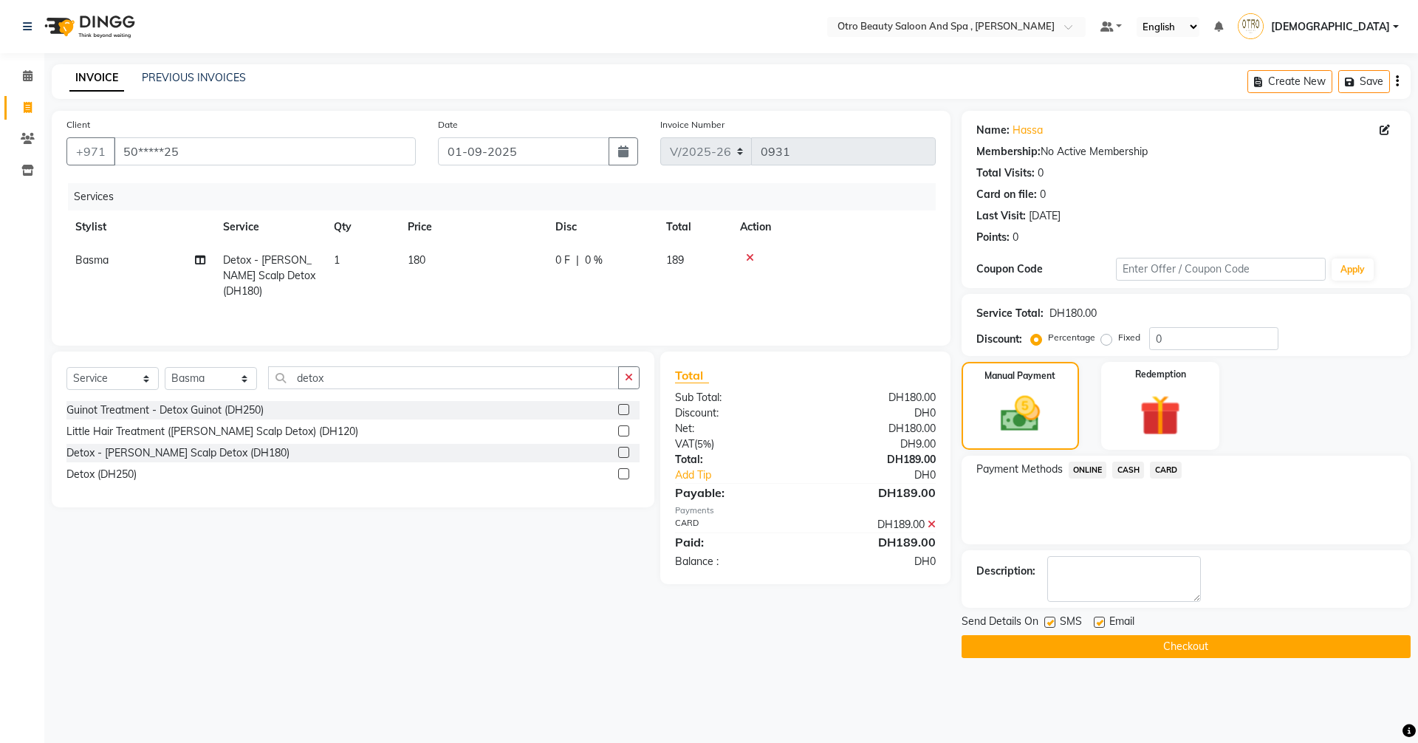
click at [1223, 649] on button "Checkout" at bounding box center [1185, 646] width 449 height 23
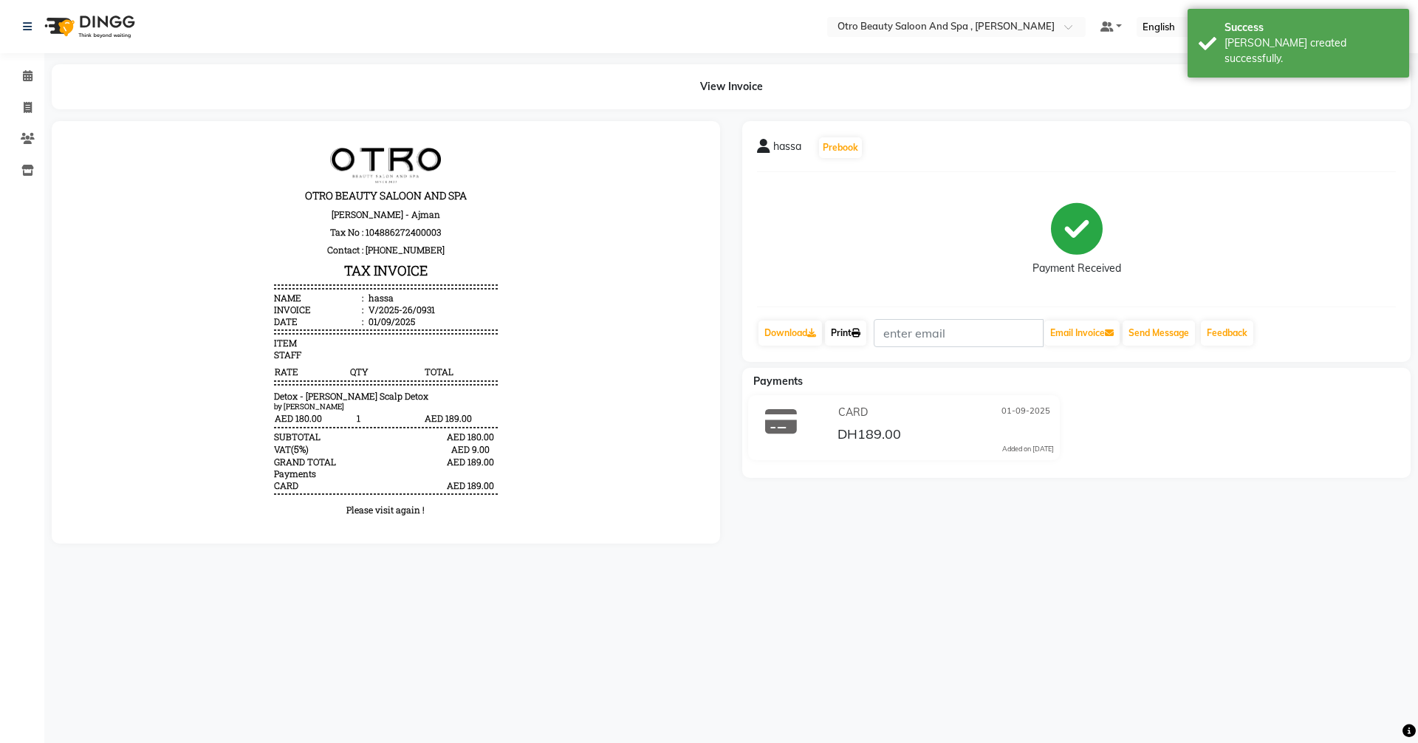
click at [841, 336] on link "Print" at bounding box center [845, 332] width 41 height 25
